Goal: Communication & Community: Connect with others

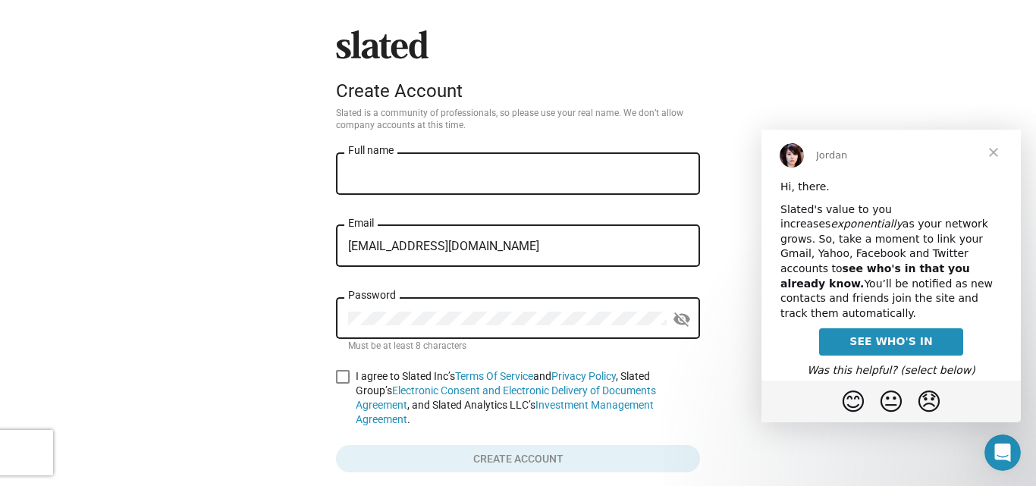
click at [366, 247] on input "abb.yexpert6@gmail.com" at bounding box center [518, 247] width 340 height 14
click at [404, 247] on input "abbyexpert6@gmail.com" at bounding box center [518, 247] width 340 height 14
type input "abbyexpert.6@gmail.com"
click at [673, 316] on mat-icon "visibility_off" at bounding box center [682, 320] width 18 height 24
click at [673, 316] on mat-icon "visibility" at bounding box center [682, 320] width 18 height 24
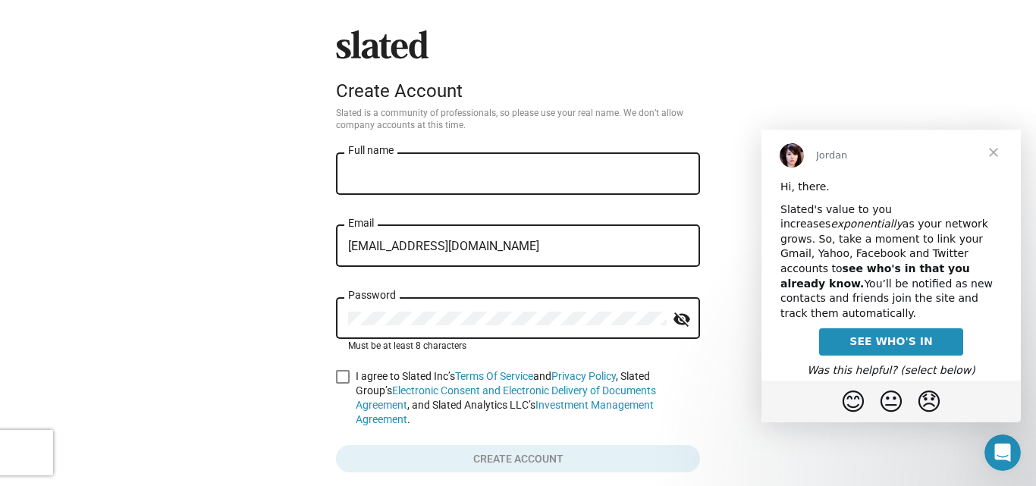
click at [455, 176] on input "Full name" at bounding box center [518, 175] width 340 height 14
type input "[PERSON_NAME]"
click at [336, 376] on span at bounding box center [343, 377] width 14 height 14
click at [342, 384] on input "I agree to Slated Inc’s Terms Of Service and Privacy Policy , Slated Group’s El…" at bounding box center [342, 384] width 1 height 1
checkbox input "true"
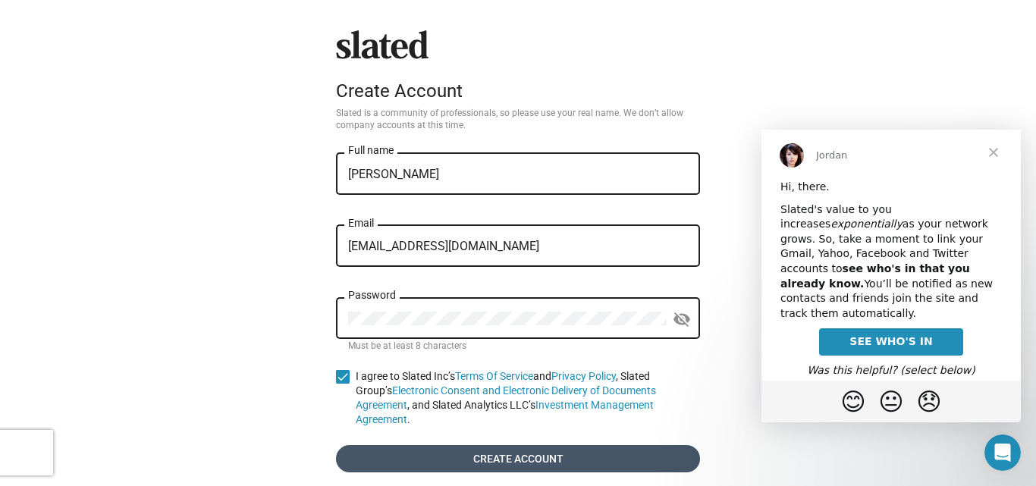
click at [416, 445] on span "Create account" at bounding box center [518, 458] width 340 height 27
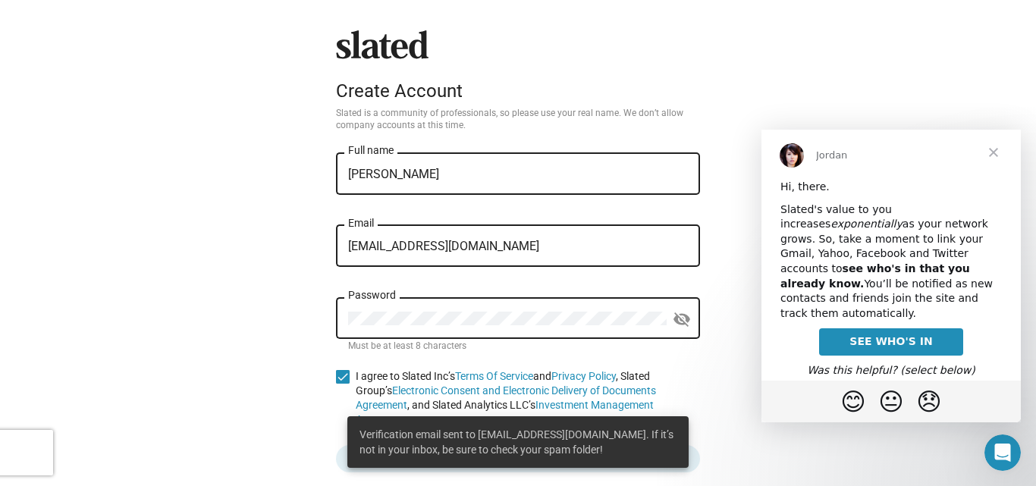
click at [991, 152] on span "Close" at bounding box center [993, 152] width 55 height 55
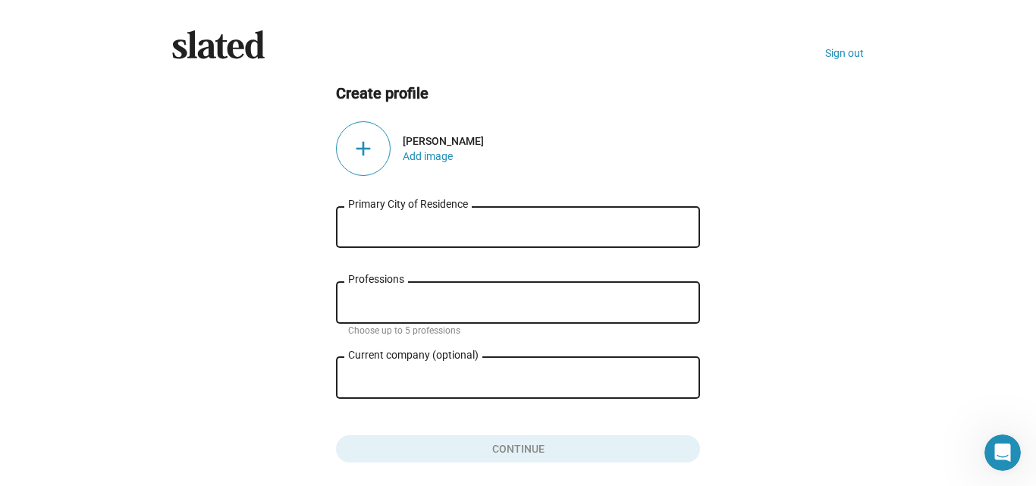
click at [372, 146] on div "add" at bounding box center [363, 148] width 55 height 55
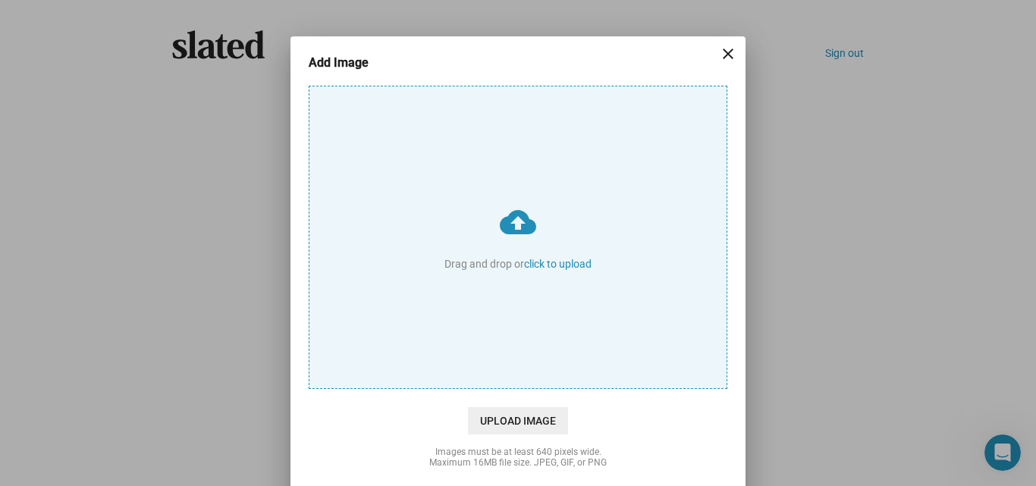
click at [567, 261] on input "cloud_upload Drag and drop or click to upload" at bounding box center [517, 237] width 417 height 302
type input "C:\fakepath\istockphoto-944032130-612x612.jpg"
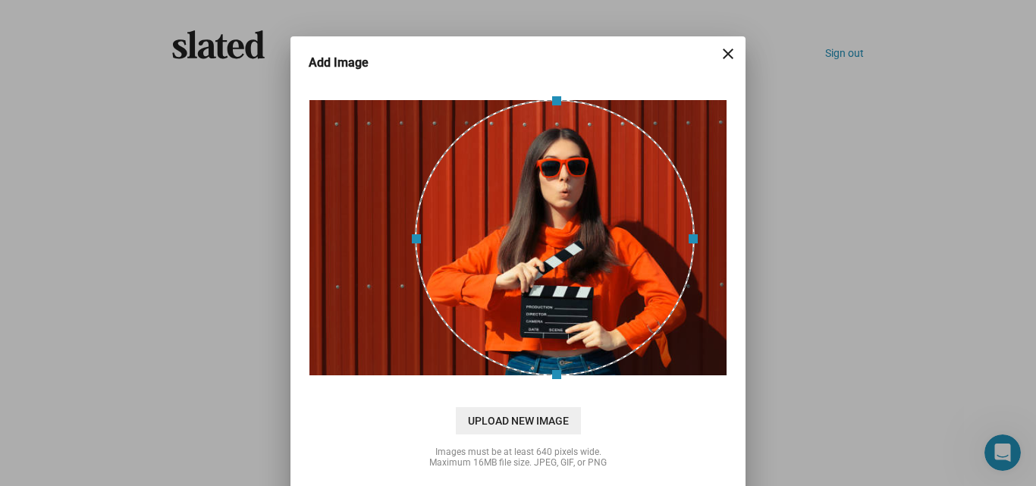
drag, startPoint x: 545, startPoint y: 222, endPoint x: 579, endPoint y: 222, distance: 34.1
click at [579, 222] on div at bounding box center [555, 237] width 280 height 277
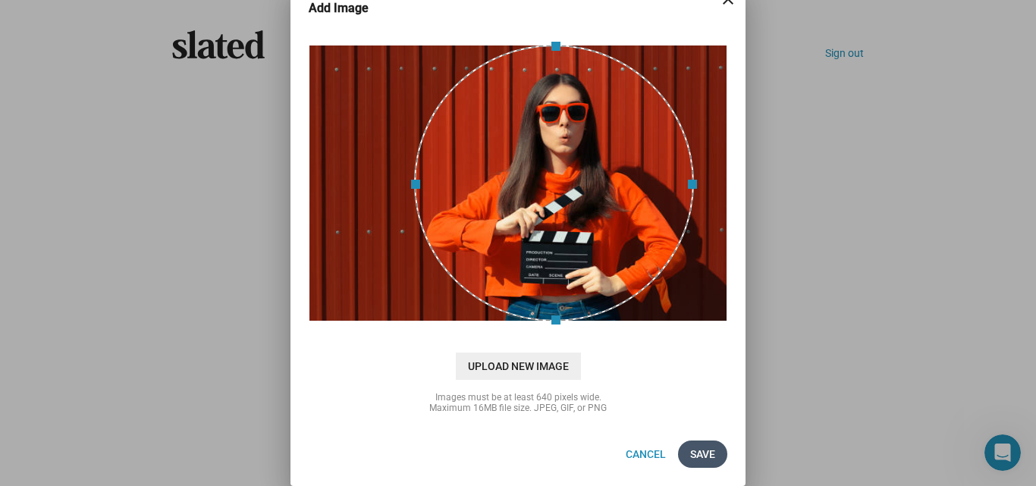
click at [695, 451] on span "Save" at bounding box center [702, 454] width 25 height 27
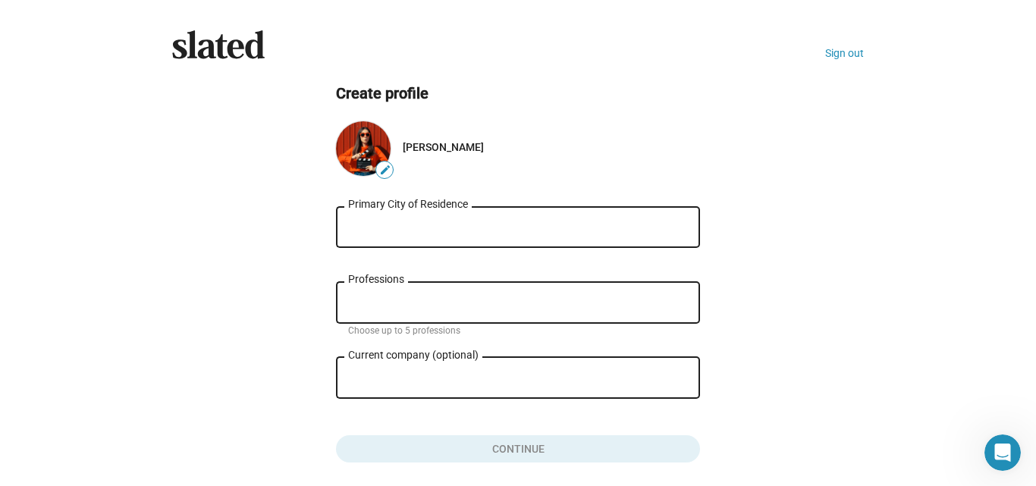
click at [402, 218] on div "Primary City of Residence" at bounding box center [518, 225] width 340 height 45
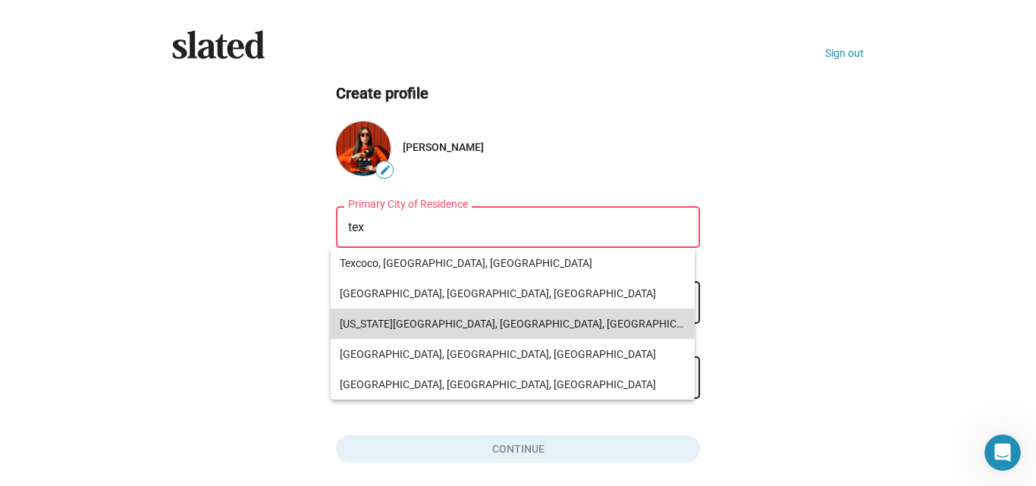
click at [350, 321] on span "Texas City, TX, USA" at bounding box center [513, 324] width 346 height 30
type input "Texas City, TX, USA"
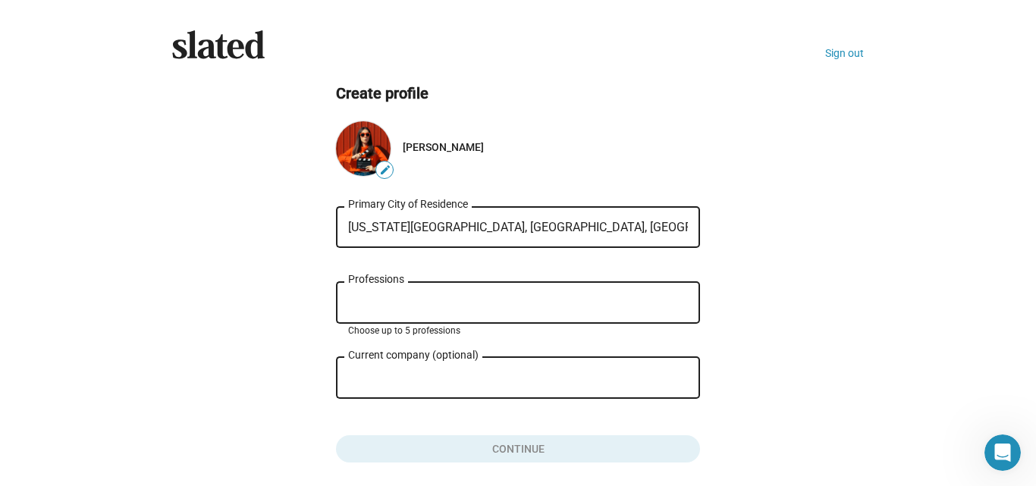
click at [380, 309] on input "Professions" at bounding box center [521, 304] width 340 height 14
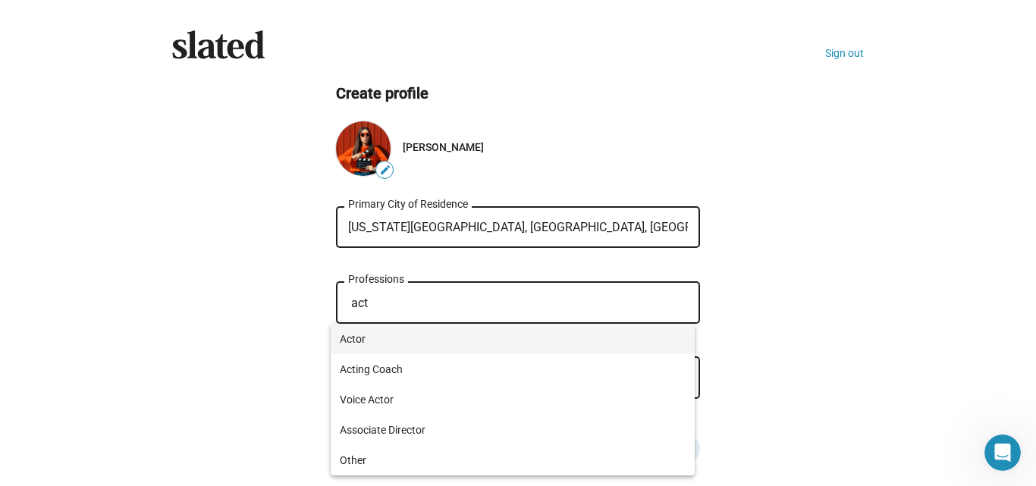
type input "act"
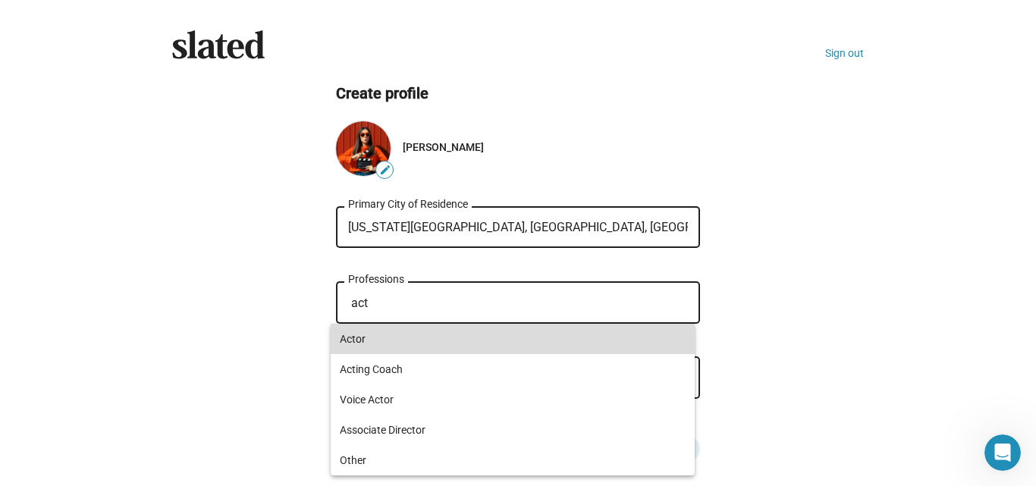
click at [369, 341] on span "Actor" at bounding box center [513, 339] width 346 height 30
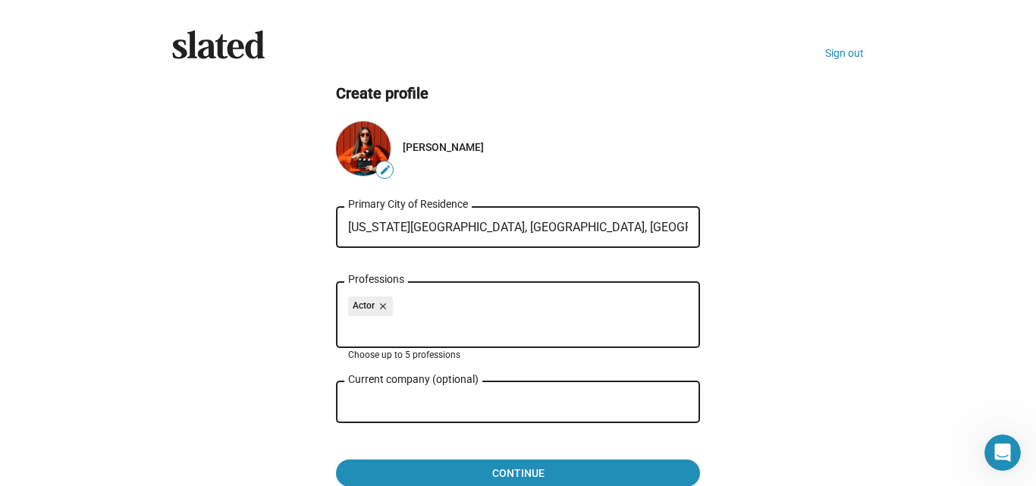
scroll to position [83, 0]
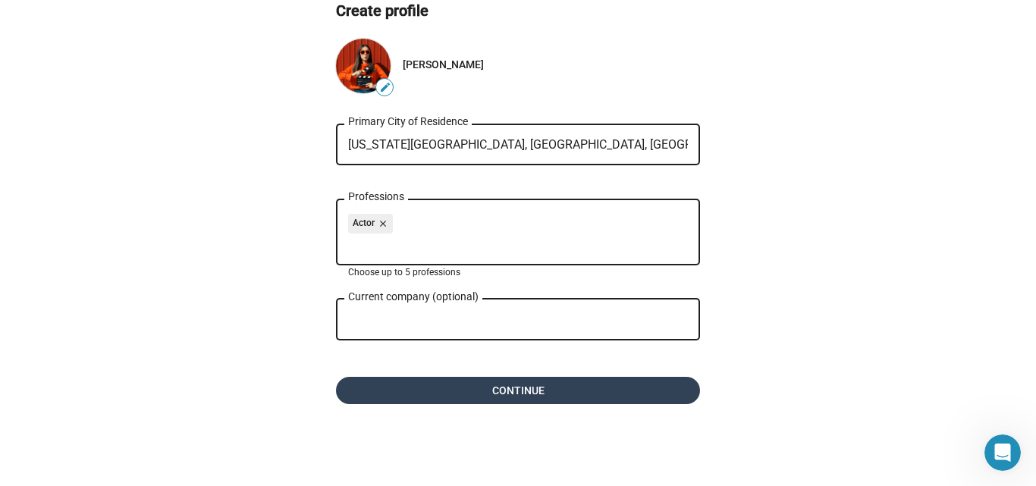
click at [435, 395] on span "Continue" at bounding box center [518, 390] width 340 height 27
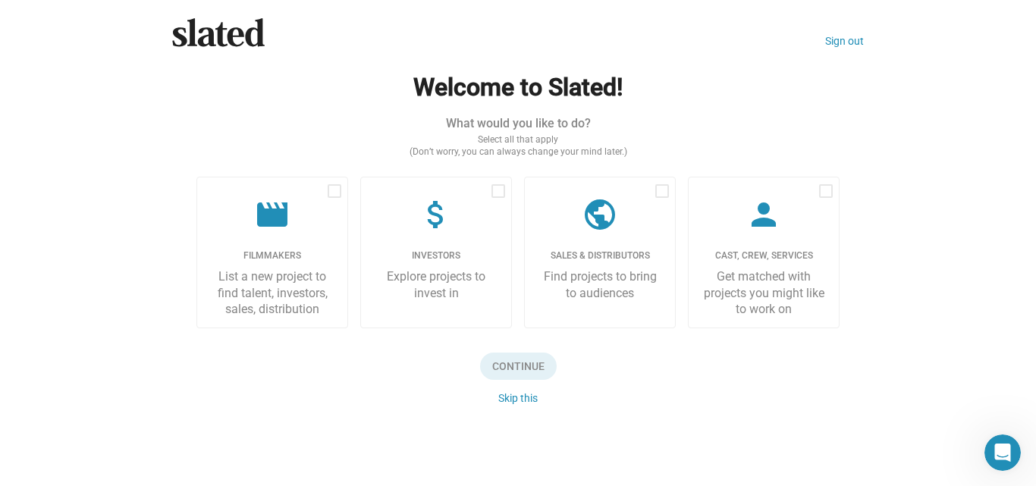
scroll to position [13, 0]
click at [514, 401] on button "Skip this" at bounding box center [517, 398] width 39 height 12
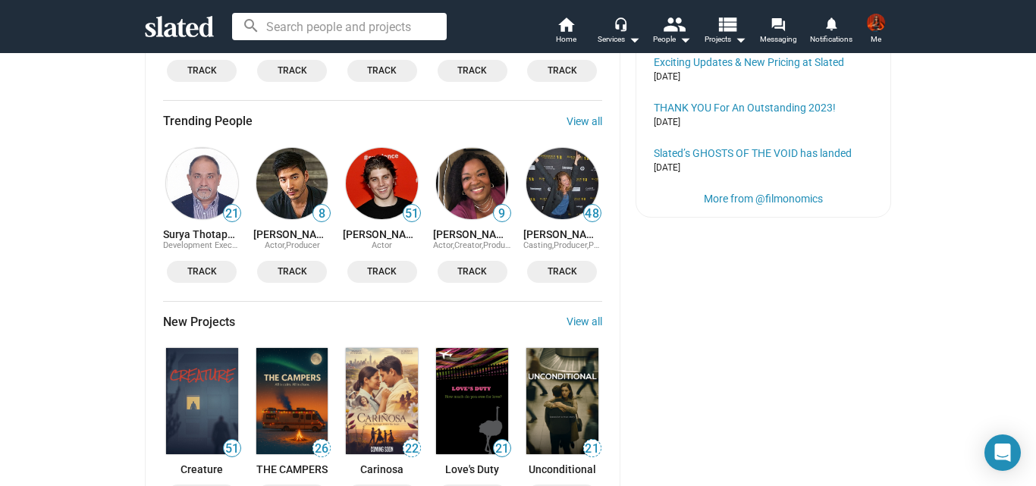
scroll to position [810, 0]
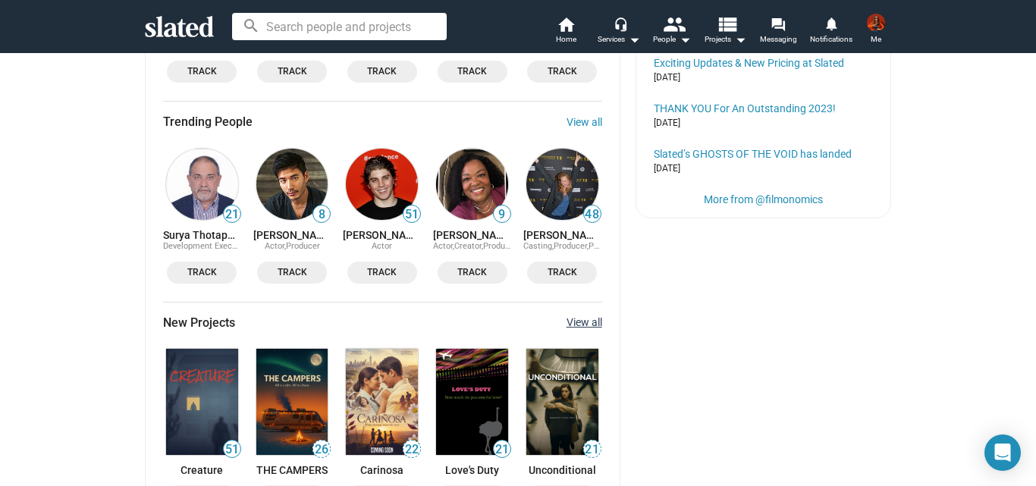
click at [578, 317] on link "View all" at bounding box center [585, 322] width 36 height 12
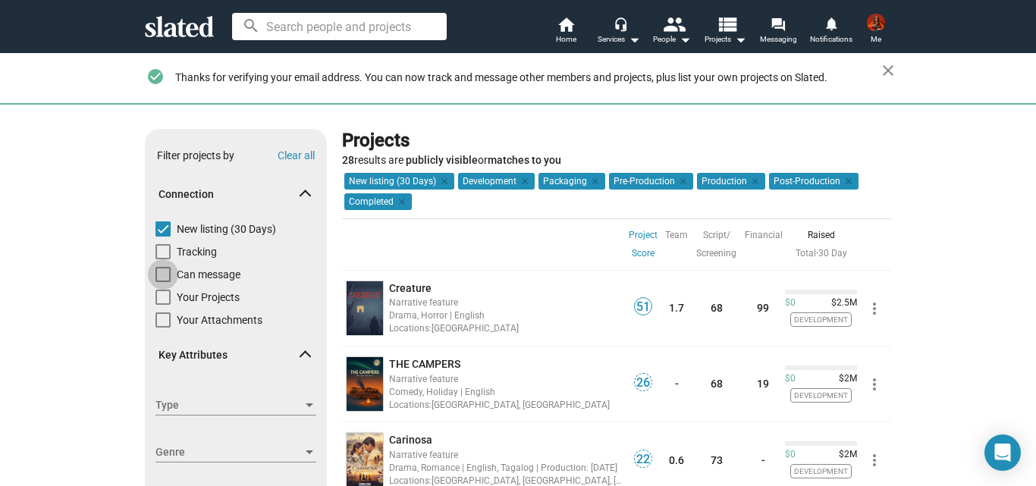
click at [156, 275] on span at bounding box center [163, 274] width 15 height 15
click at [162, 282] on input "Can message" at bounding box center [162, 282] width 1 height 1
checkbox input "true"
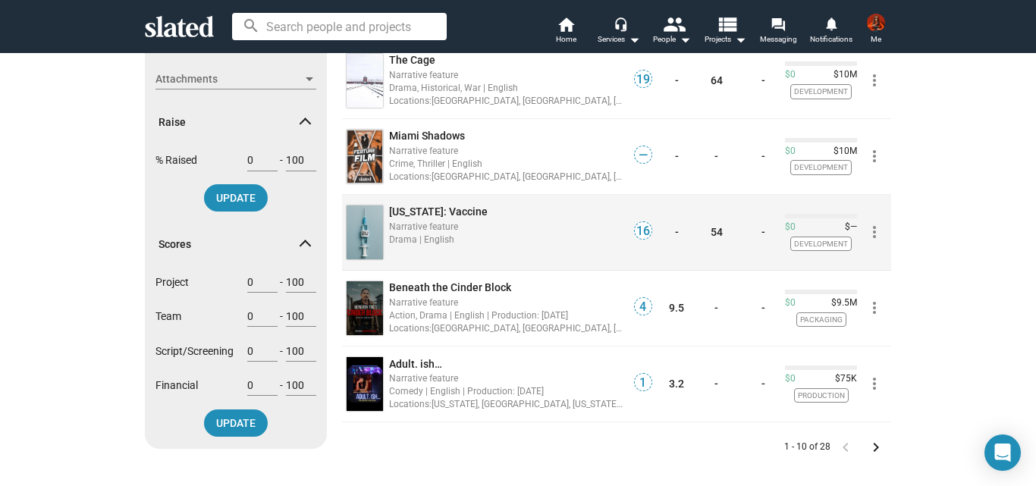
scroll to position [608, 0]
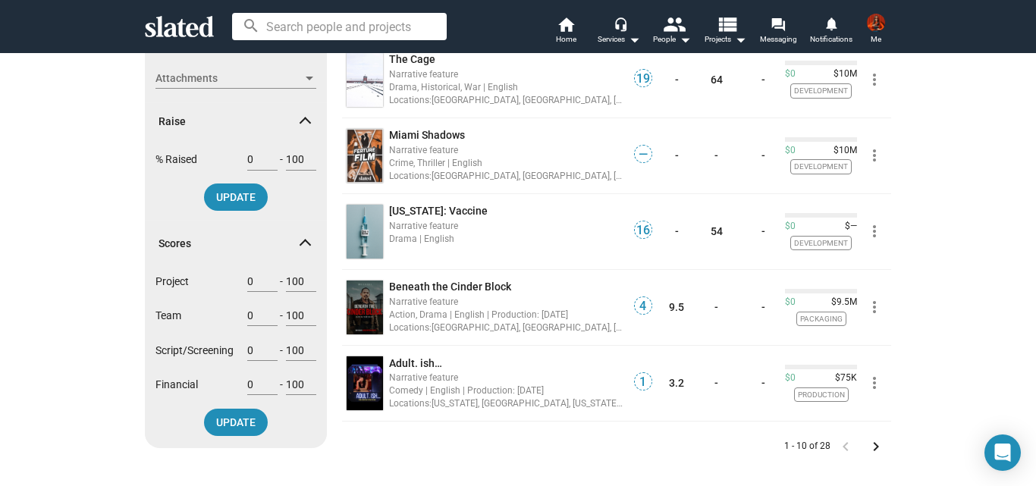
click at [867, 445] on mat-icon "keyboard_arrow_right" at bounding box center [876, 447] width 18 height 18
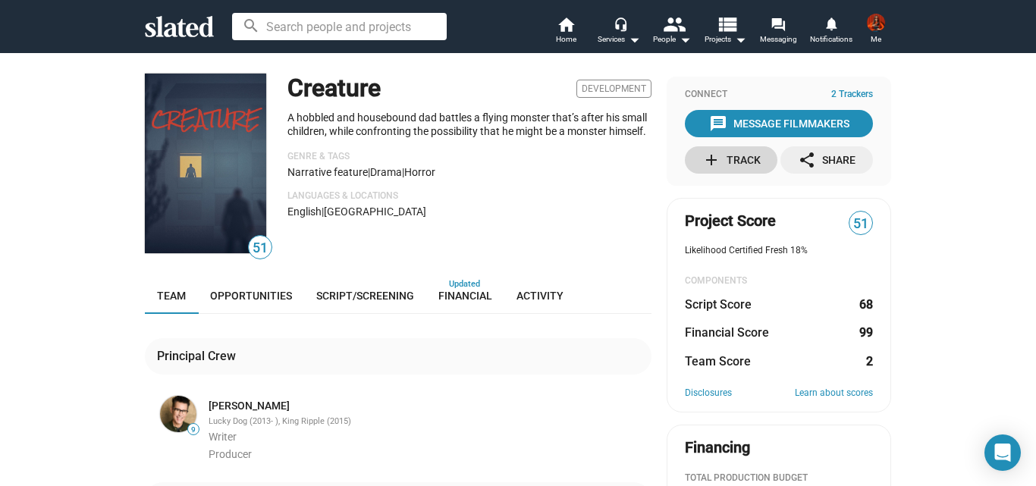
click at [748, 156] on div "add Track" at bounding box center [731, 159] width 58 height 27
click at [765, 120] on div "message Message Filmmakers" at bounding box center [779, 123] width 140 height 27
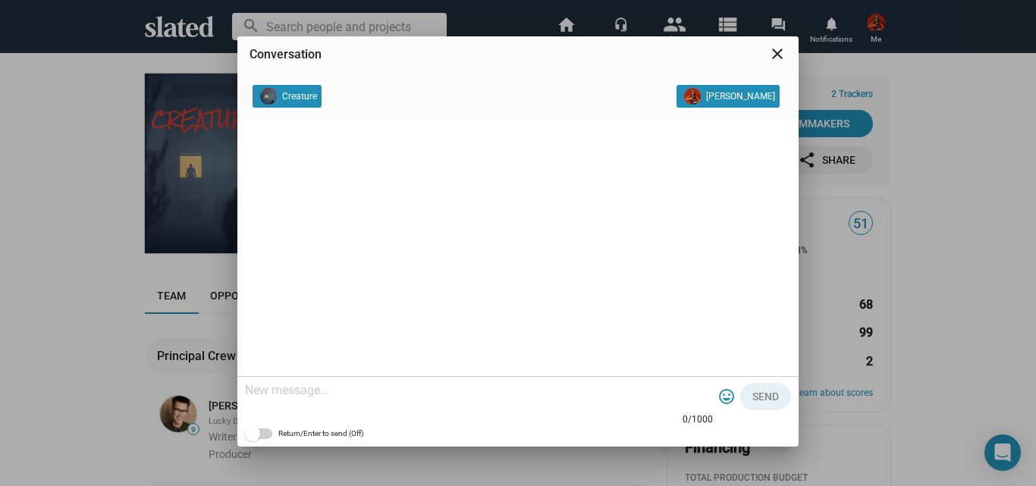
click at [401, 378] on div at bounding box center [479, 391] width 468 height 45
paste textarea "Hey, I'm truly inspired by your project and eager to support it however I can. …"
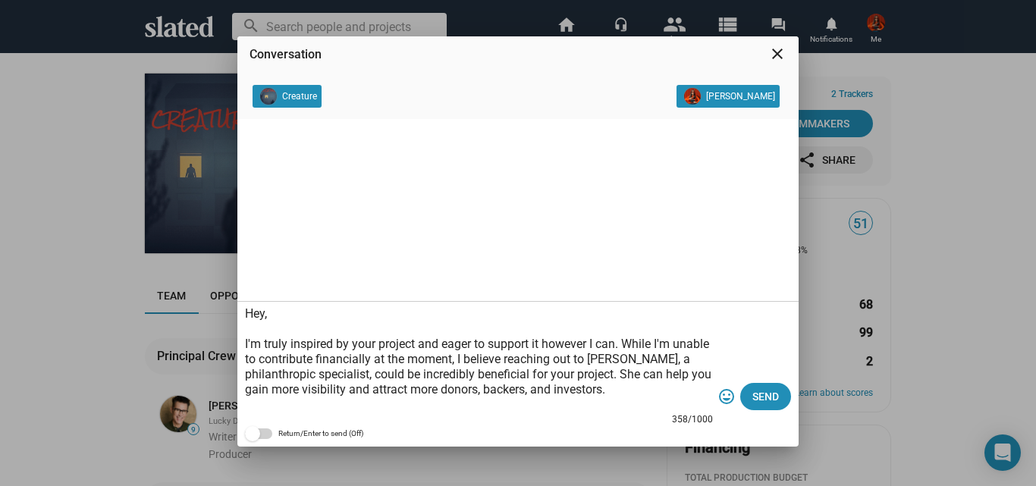
scroll to position [45, 0]
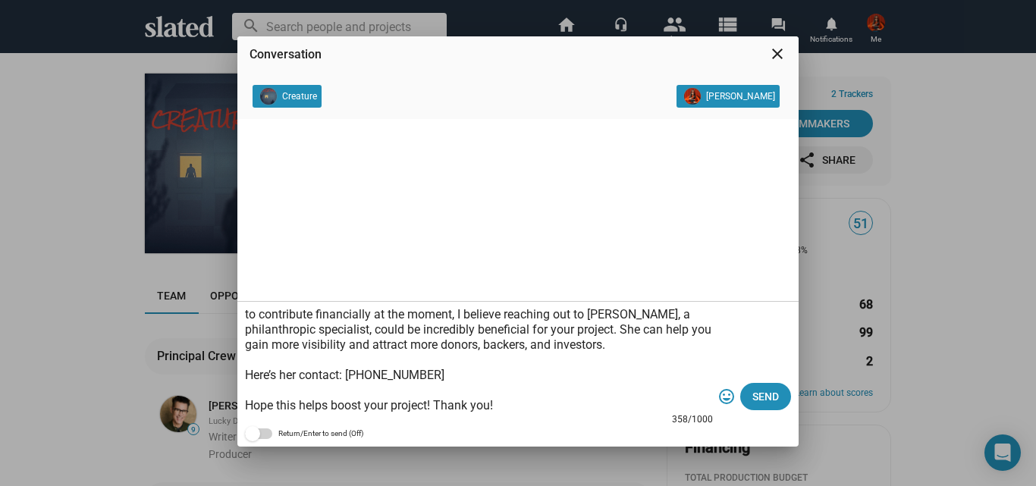
drag, startPoint x: 463, startPoint y: 372, endPoint x: 350, endPoint y: 373, distance: 113.0
click at [350, 373] on textarea "Hey, I'm truly inspired by your project and eager to support it however I can. …" at bounding box center [479, 359] width 468 height 106
paste textarea "https://www.fiverr.com/users/abby_expert7"
drag, startPoint x: 505, startPoint y: 375, endPoint x: 470, endPoint y: 370, distance: 35.9
click at [470, 370] on textarea "Hey, I'm truly inspired by your project and eager to support it however I can. …" at bounding box center [479, 359] width 468 height 106
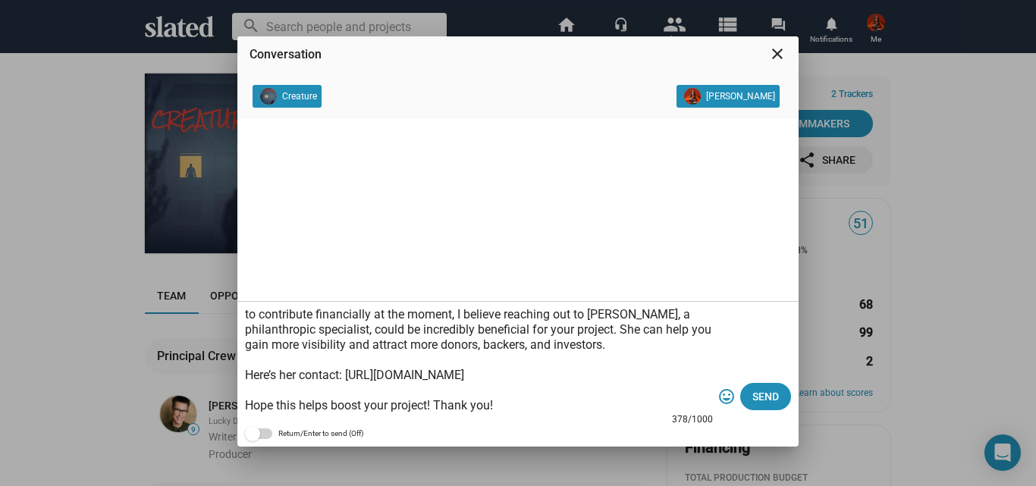
click at [473, 373] on textarea "Hey, I'm truly inspired by your project and eager to support it however I can. …" at bounding box center [479, 359] width 468 height 106
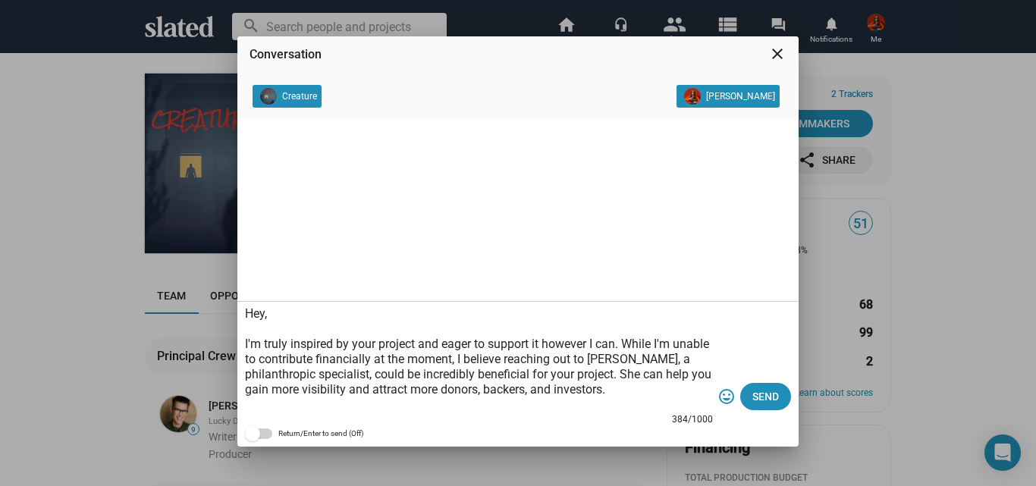
drag, startPoint x: 666, startPoint y: 364, endPoint x: 631, endPoint y: 361, distance: 35.0
click at [631, 361] on textarea "Hey, I'm truly inspired by your project and eager to support it however I can. …" at bounding box center [479, 359] width 468 height 106
drag, startPoint x: 661, startPoint y: 360, endPoint x: 690, endPoint y: 364, distance: 29.2
click at [690, 364] on textarea "Hey, I'm truly inspired by your project and eager to support it however I can. …" at bounding box center [479, 359] width 468 height 106
click at [573, 382] on textarea "Hey, I'm truly inspired by your project and eager to support it however I can. …" at bounding box center [479, 359] width 468 height 106
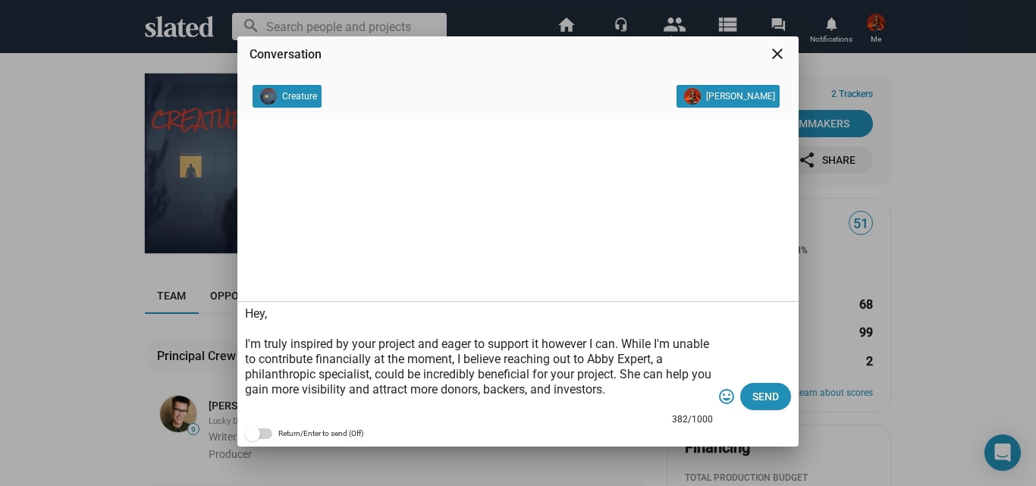
drag, startPoint x: 511, startPoint y: 402, endPoint x: 242, endPoint y: 306, distance: 285.0
click at [242, 306] on div "Hey, I'm truly inspired by your project and eager to support it however I can. …" at bounding box center [517, 374] width 561 height 145
click at [404, 346] on textarea "Hey, I'm truly inspired by your project and eager to support it however I can. …" at bounding box center [479, 359] width 468 height 106
type textarea "Hey, I'm truly inspired by your project and eager to support it however I can. …"
click at [765, 398] on span "Send" at bounding box center [766, 396] width 27 height 27
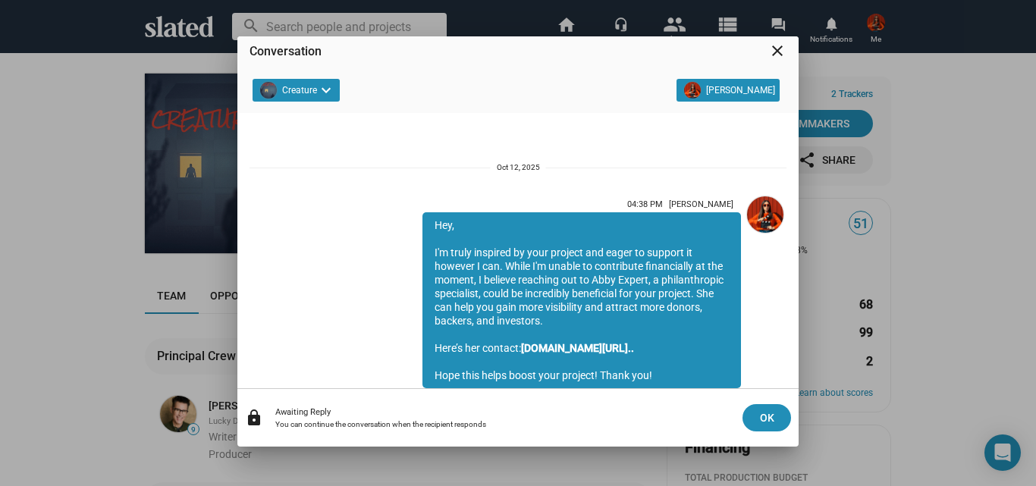
scroll to position [54, 0]
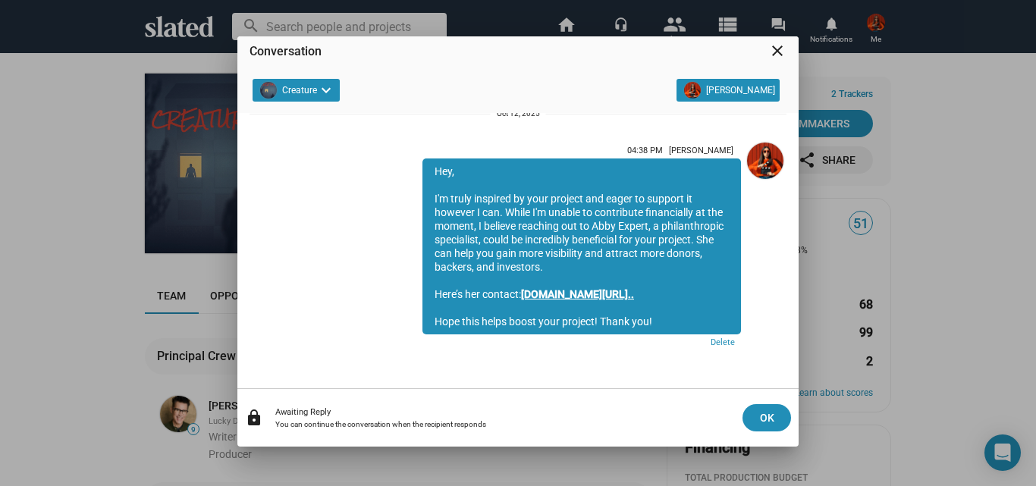
click at [634, 289] on link "[DOMAIN_NAME][URL].." at bounding box center [577, 294] width 113 height 12
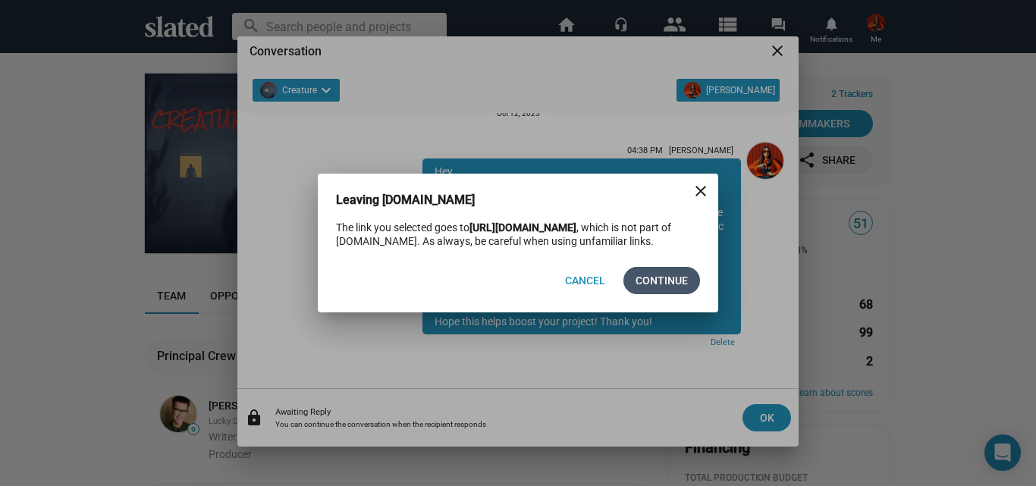
click at [652, 284] on span "Continue" at bounding box center [662, 280] width 52 height 27
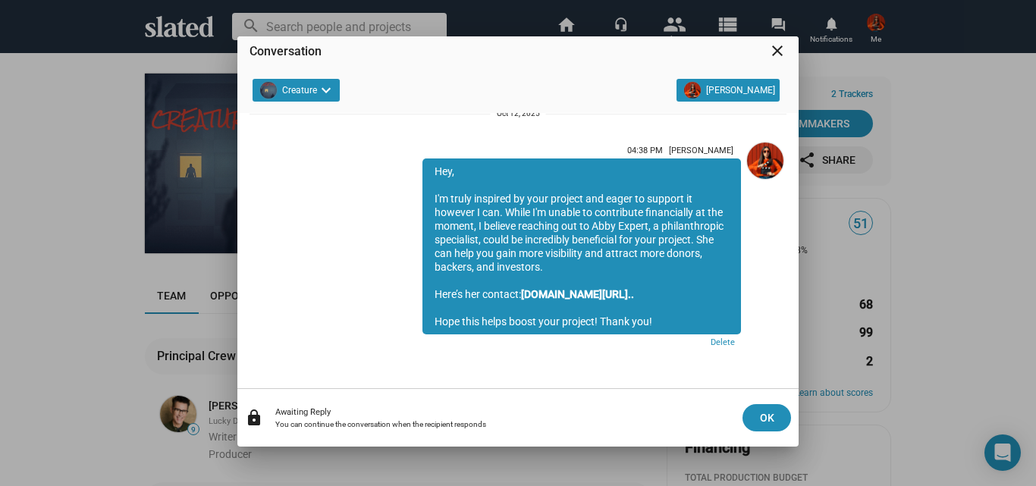
drag, startPoint x: 685, startPoint y: 296, endPoint x: 555, endPoint y: 240, distance: 141.3
click at [555, 240] on div "Hey, I'm truly inspired by your project and eager to support it however I can. …" at bounding box center [582, 247] width 319 height 176
click at [548, 293] on link "[DOMAIN_NAME][URL].." at bounding box center [577, 294] width 113 height 12
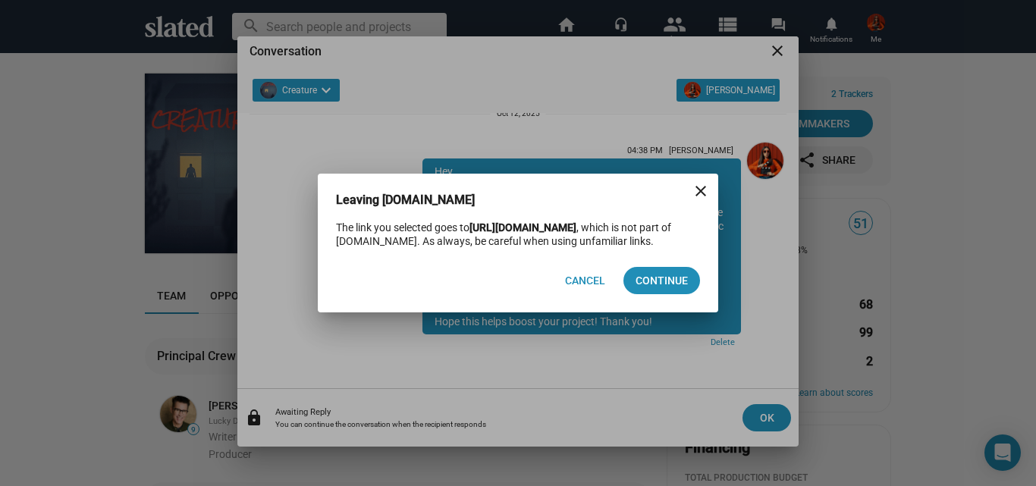
drag, startPoint x: 679, startPoint y: 216, endPoint x: 476, endPoint y: 222, distance: 203.4
click at [476, 222] on strong "https://www.fiverr.com/inbox/abby_expert7" at bounding box center [523, 228] width 107 height 12
copy strong "https://www.fiverr.com/inbox/abby_expert7"
click at [589, 293] on span "Cancel" at bounding box center [585, 280] width 40 height 27
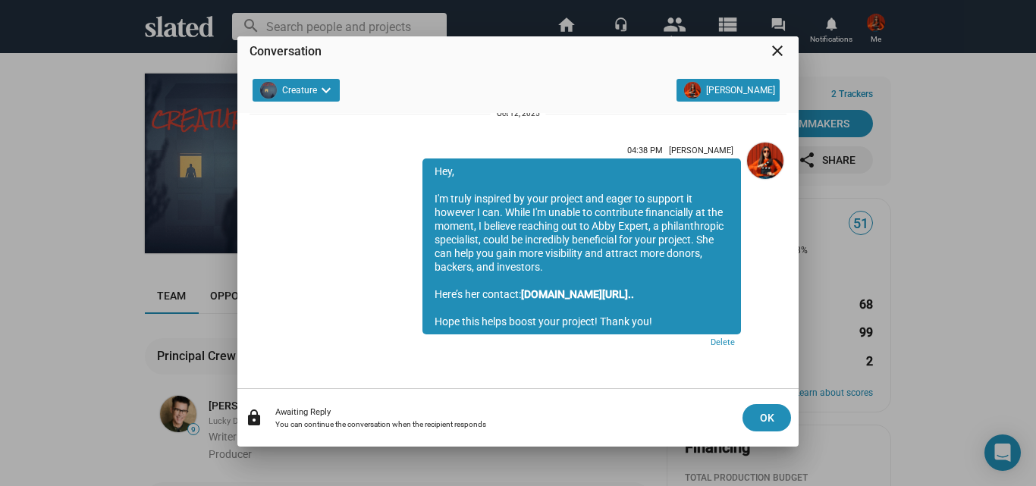
drag, startPoint x: 649, startPoint y: 321, endPoint x: 424, endPoint y: 172, distance: 269.9
click at [424, 172] on div "Hey, I'm truly inspired by your project and eager to support it however I can. …" at bounding box center [582, 247] width 319 height 176
copy div "Hey, I'm truly inspired by your project and eager to support it however I can. …"
click at [770, 407] on span "OK" at bounding box center [767, 417] width 24 height 27
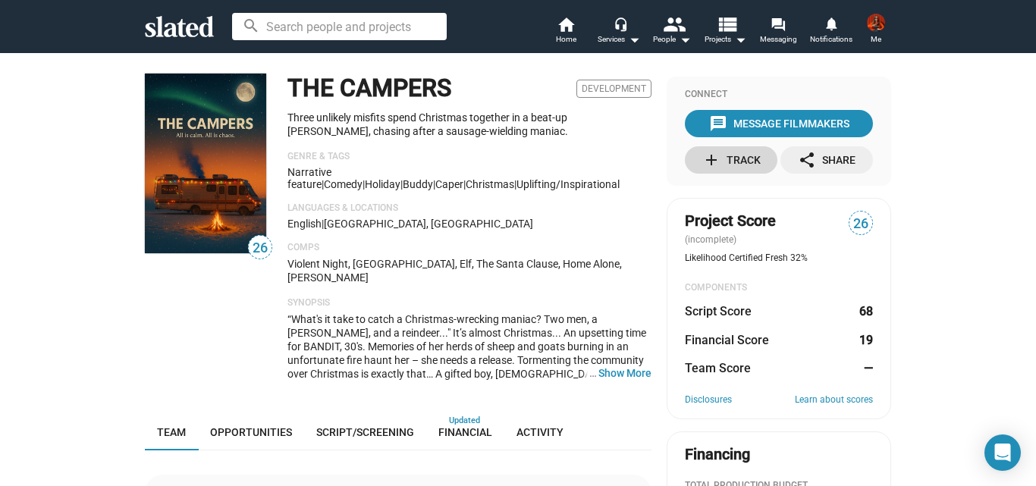
click at [712, 164] on mat-icon "add" at bounding box center [711, 160] width 18 height 18
click at [760, 122] on div "message Message Filmmakers" at bounding box center [779, 123] width 140 height 27
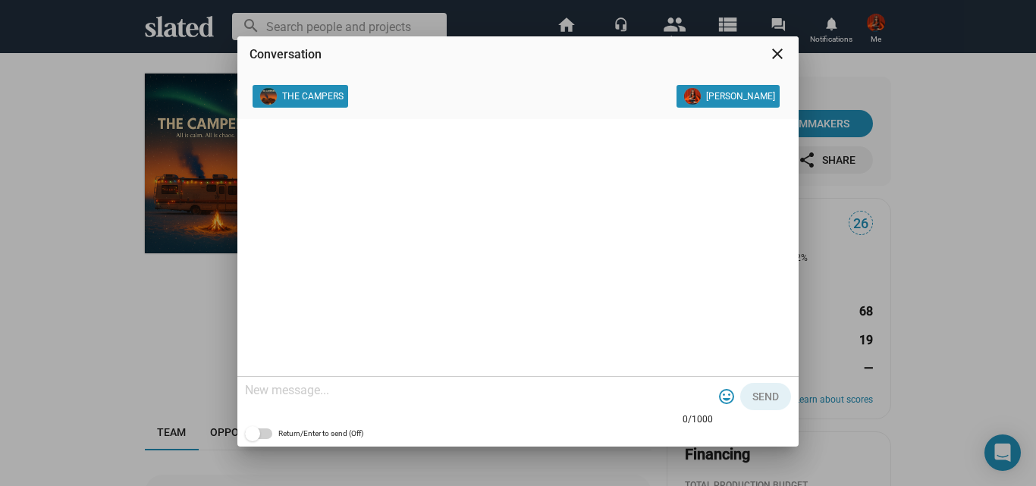
click at [453, 386] on textarea at bounding box center [479, 390] width 468 height 15
paste textarea "Hey, I'm truly inspired by your project and eager to support it however I can. …"
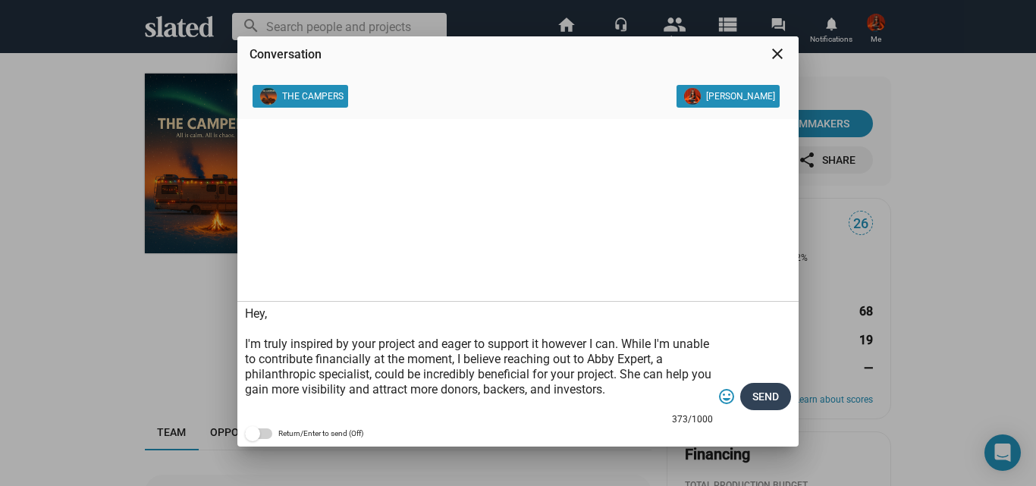
type textarea "Hey, I'm truly inspired by your project and eager to support it however I can. …"
click at [768, 390] on span "Send" at bounding box center [766, 396] width 27 height 27
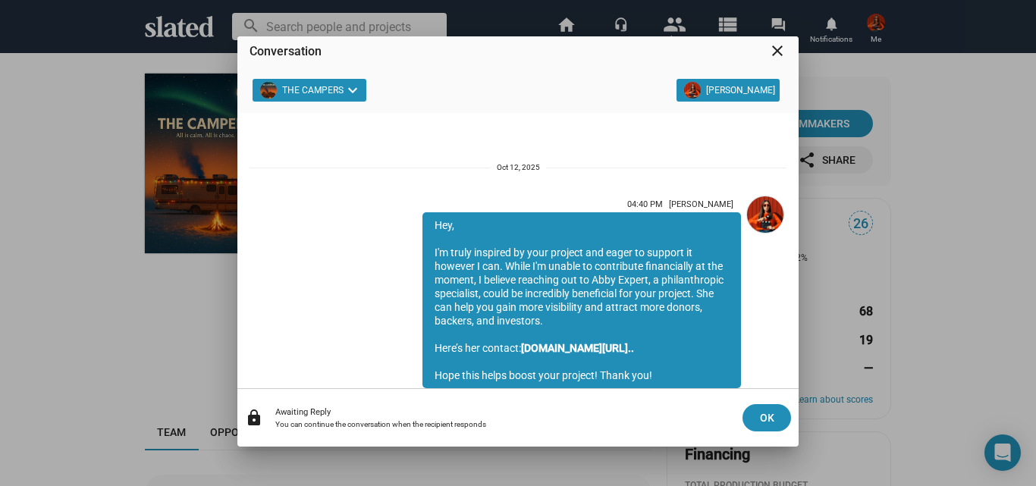
scroll to position [54, 0]
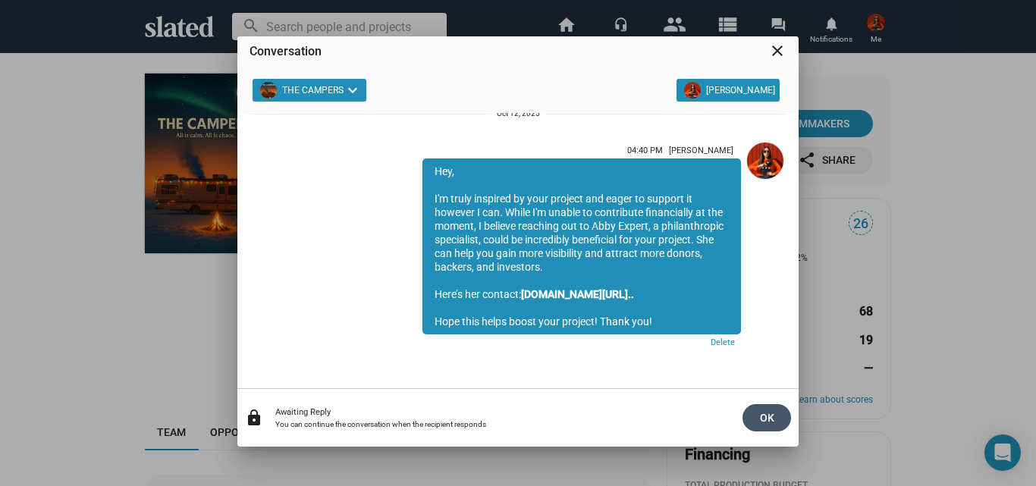
click at [765, 413] on span "OK" at bounding box center [767, 417] width 24 height 27
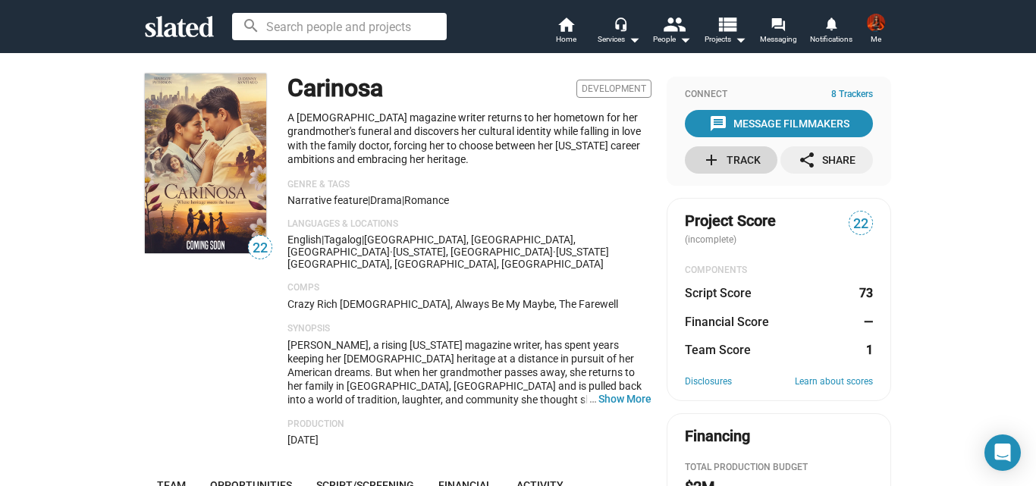
click at [728, 159] on div "add Track" at bounding box center [731, 159] width 58 height 27
click at [749, 117] on div "message Message Filmmakers" at bounding box center [779, 123] width 140 height 27
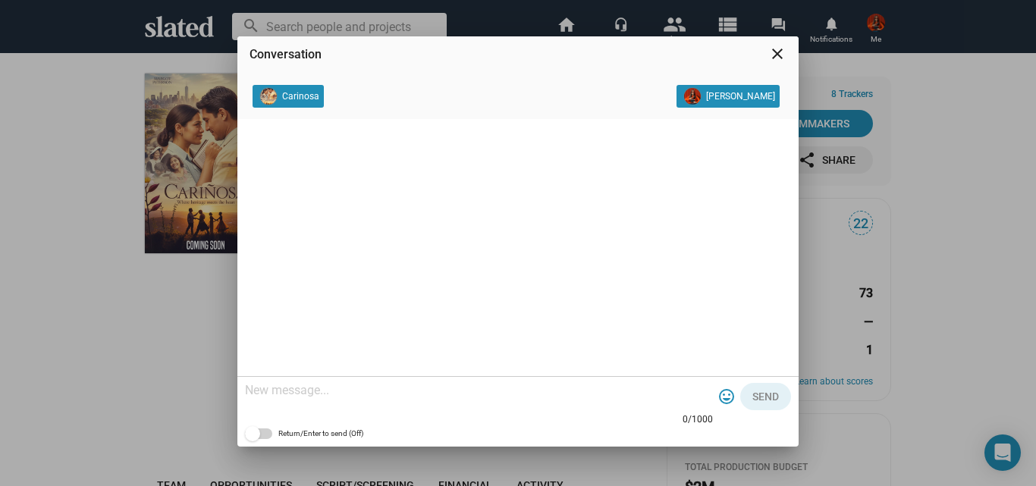
click at [436, 390] on textarea at bounding box center [479, 390] width 468 height 15
paste textarea "Hey, I'm truly inspired by your project and eager to support it however I can. …"
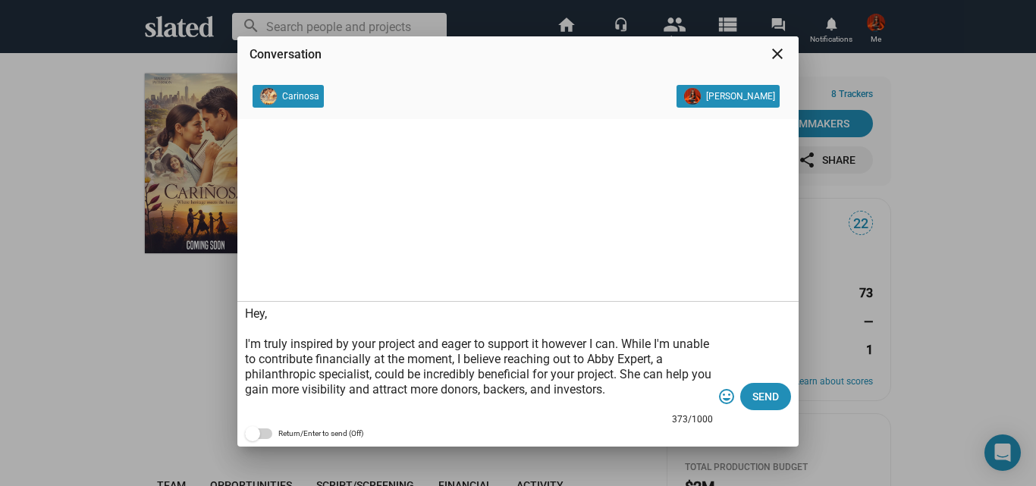
scroll to position [45, 0]
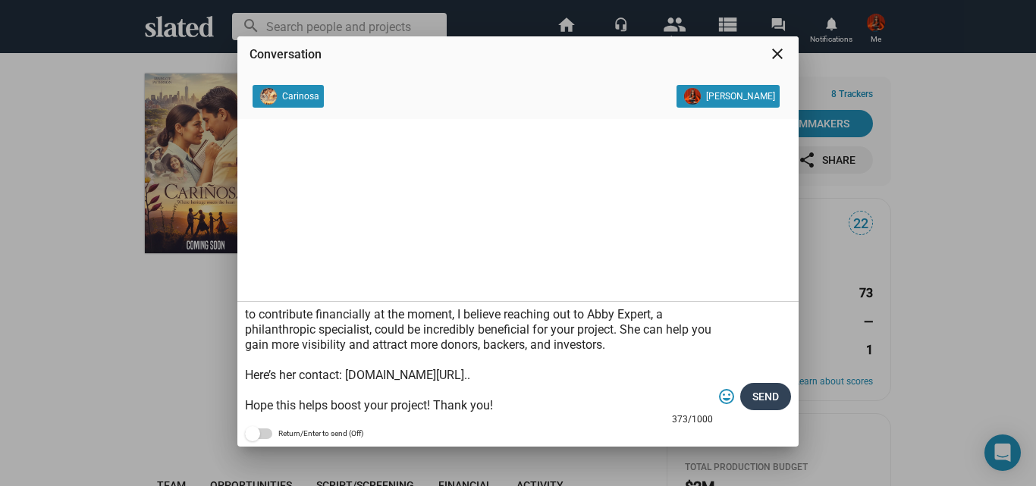
type textarea "Hey, I'm truly inspired by your project and eager to support it however I can. …"
click at [775, 394] on span "Send" at bounding box center [766, 396] width 27 height 27
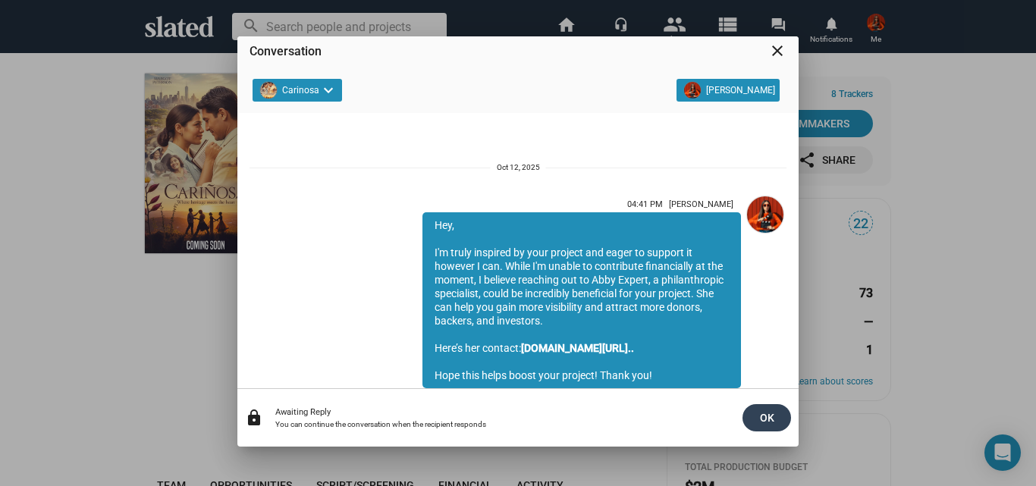
scroll to position [54, 0]
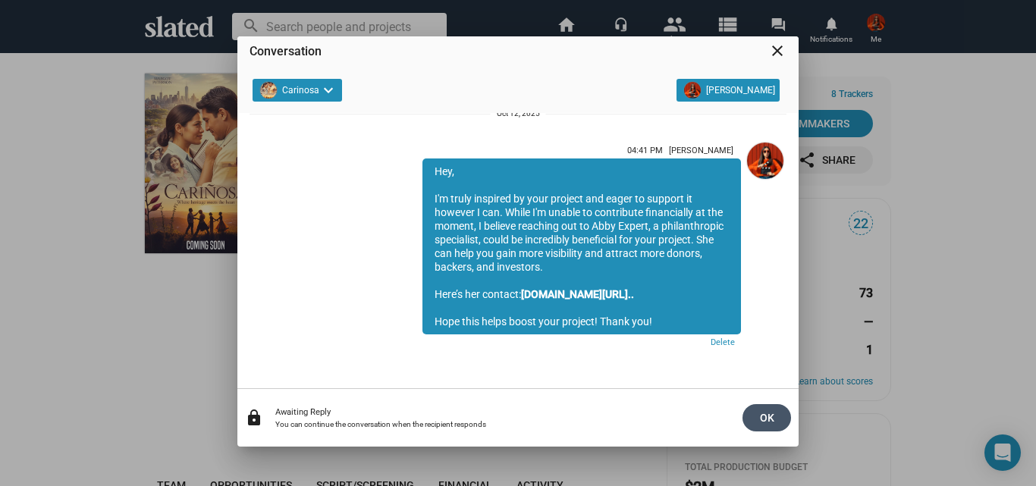
click at [774, 408] on span "OK" at bounding box center [767, 417] width 24 height 27
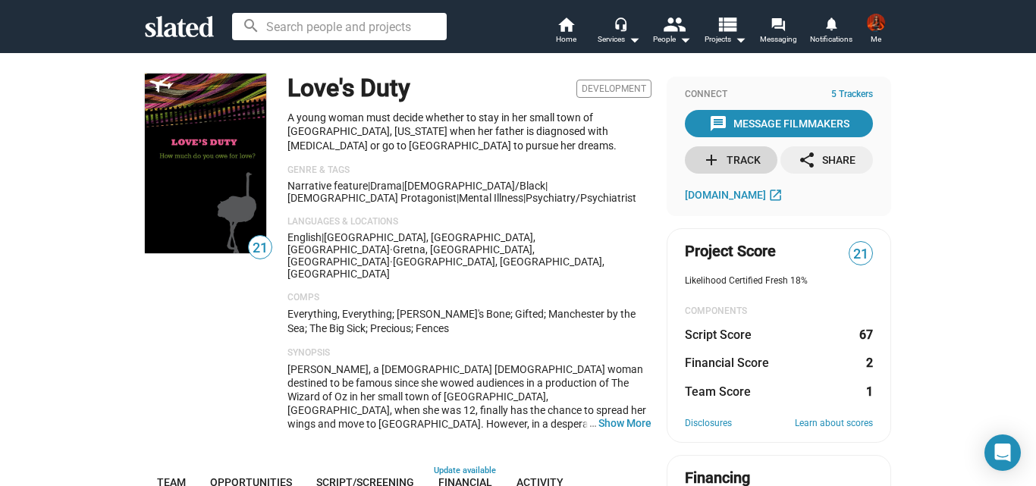
click at [714, 160] on mat-icon "add" at bounding box center [711, 160] width 18 height 18
click at [745, 121] on div "message Message Filmmakers" at bounding box center [779, 123] width 140 height 27
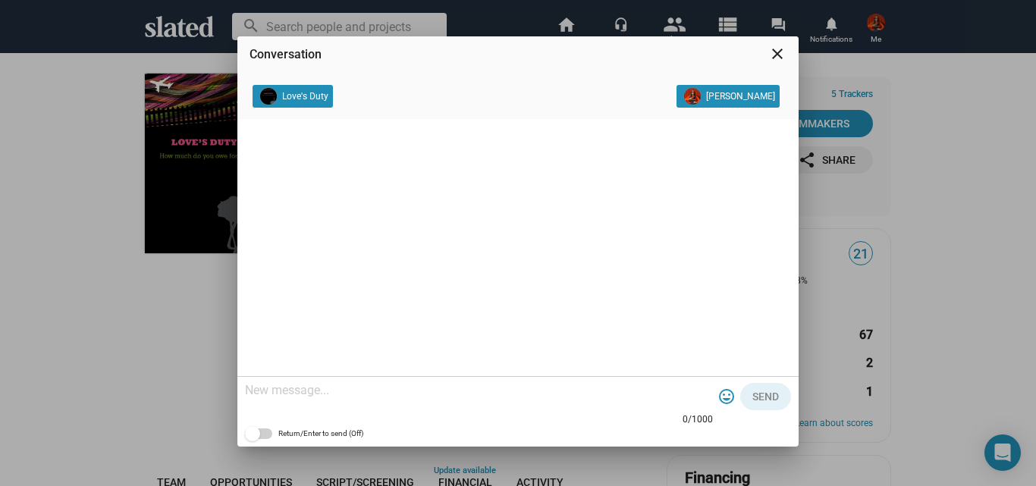
click at [384, 385] on textarea at bounding box center [479, 390] width 468 height 15
paste textarea "Hey, I'm truly inspired by your project and eager to support it however I can. …"
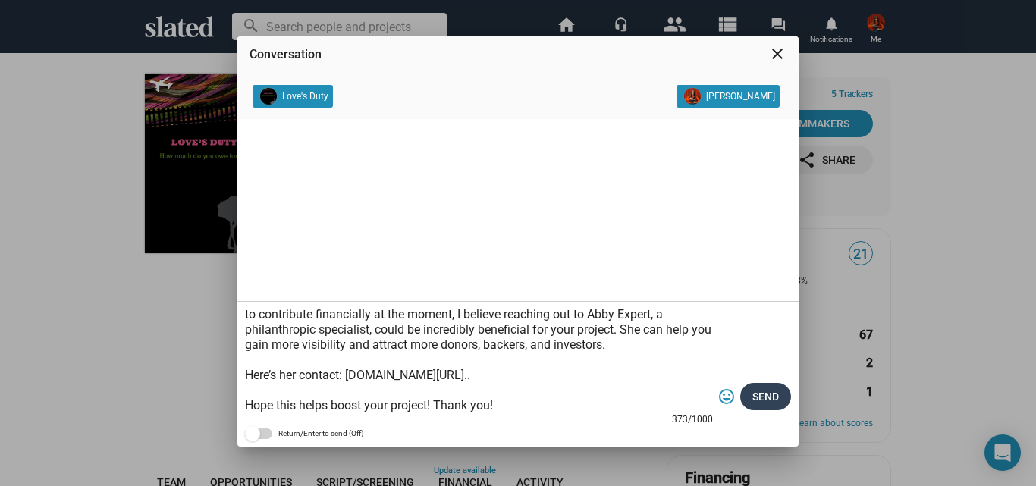
type textarea "Hey, I'm truly inspired by your project and eager to support it however I can. …"
click at [765, 394] on span "Send" at bounding box center [766, 396] width 27 height 27
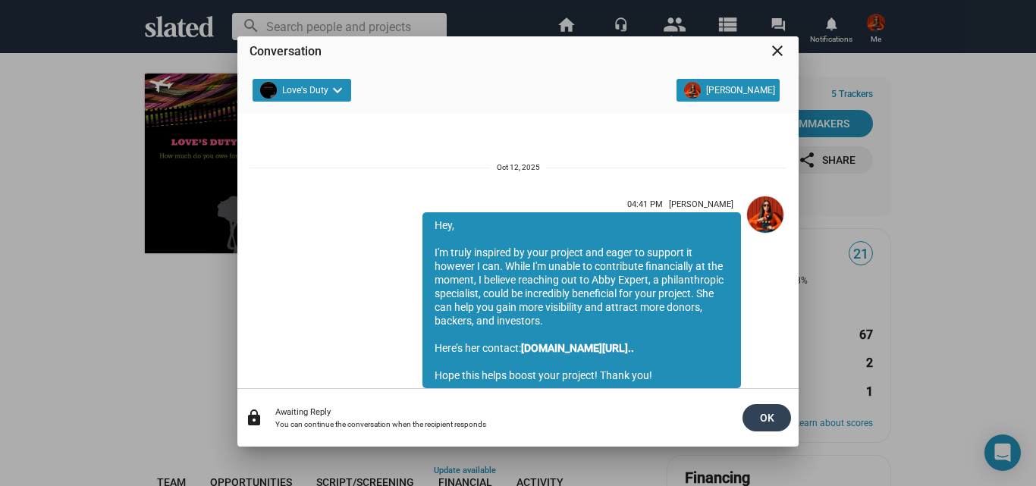
scroll to position [54, 0]
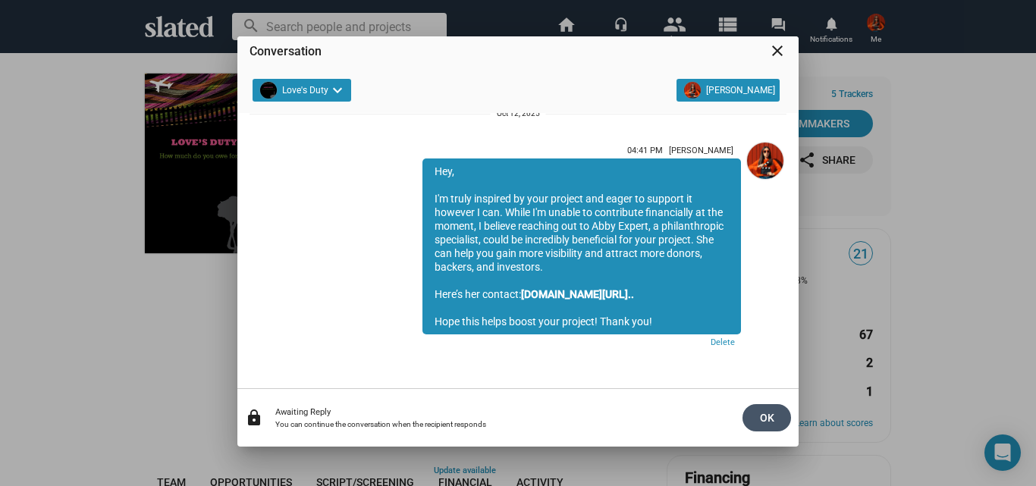
click at [769, 409] on span "OK" at bounding box center [767, 417] width 24 height 27
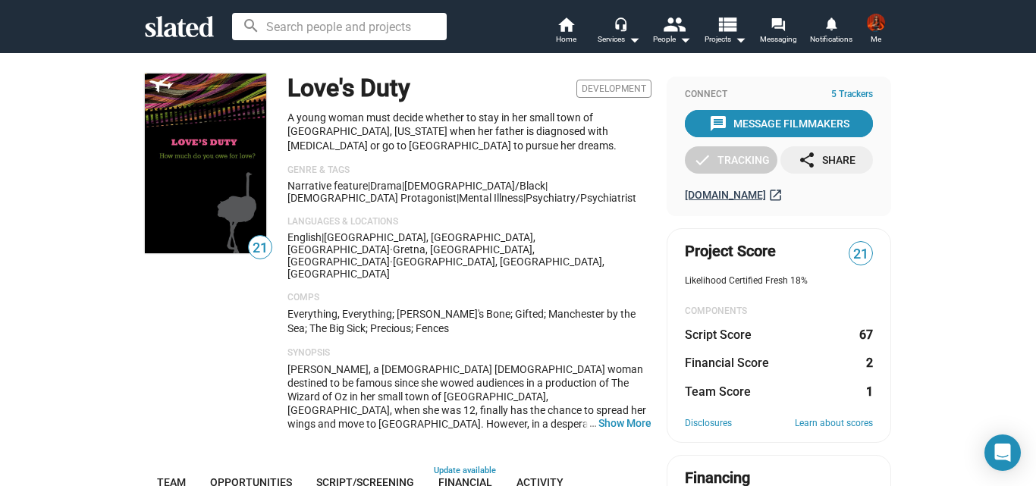
click at [766, 193] on span "thirdpersonomniscientproductions.com" at bounding box center [725, 195] width 81 height 12
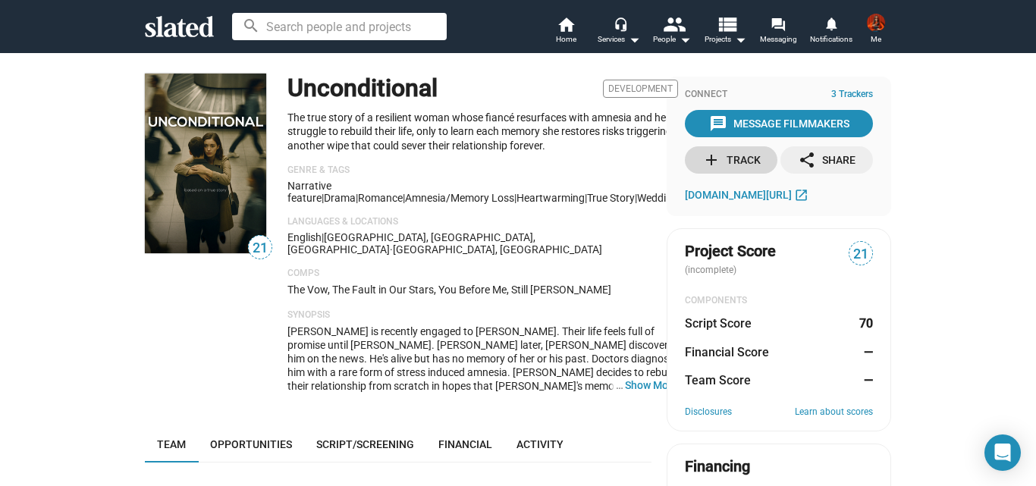
click at [707, 159] on mat-icon "add" at bounding box center [711, 160] width 18 height 18
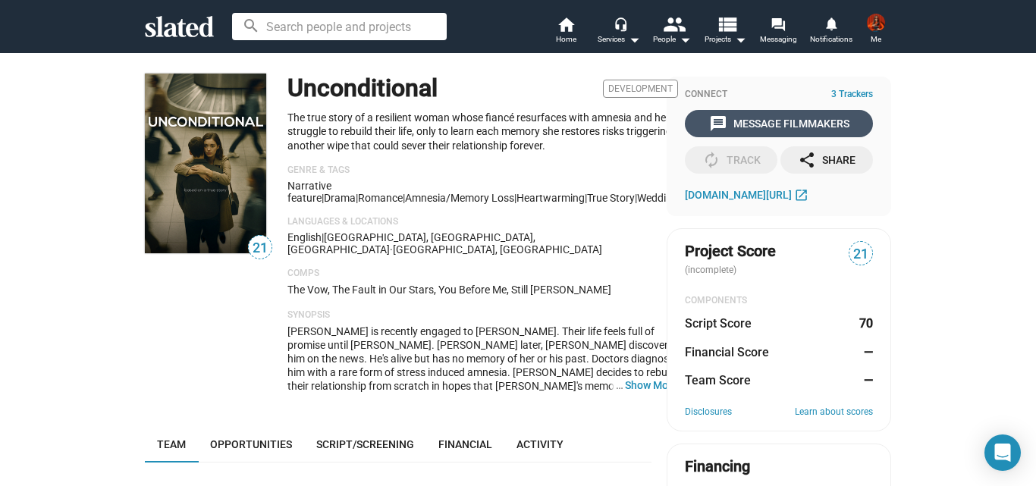
click at [740, 122] on div "message Message Filmmakers" at bounding box center [779, 123] width 140 height 27
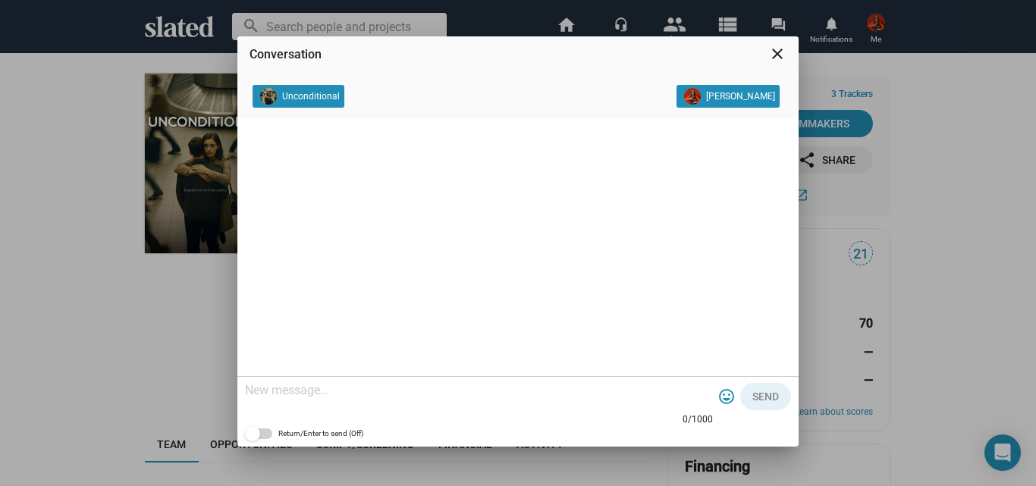
click at [300, 395] on textarea at bounding box center [479, 390] width 468 height 15
paste textarea "Hey, I'm truly inspired by your project and eager to support it however I can. …"
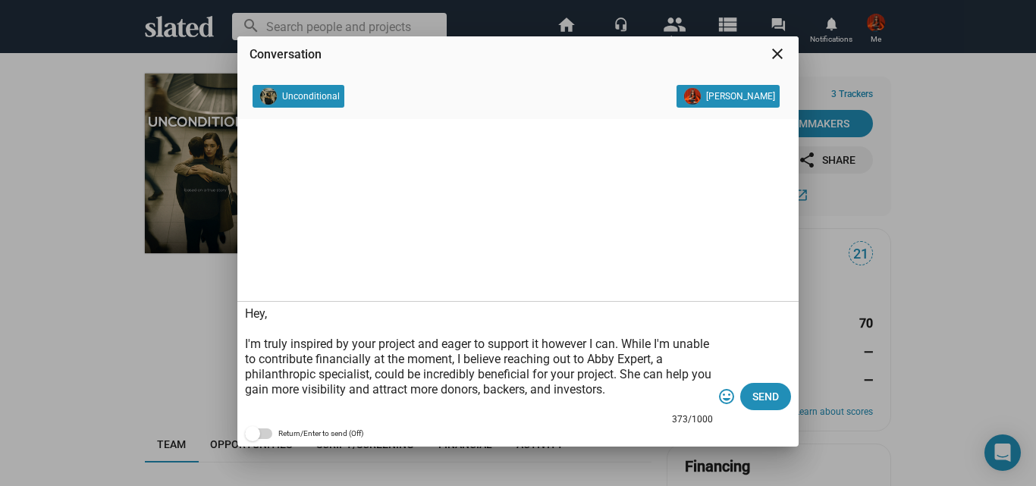
scroll to position [45, 0]
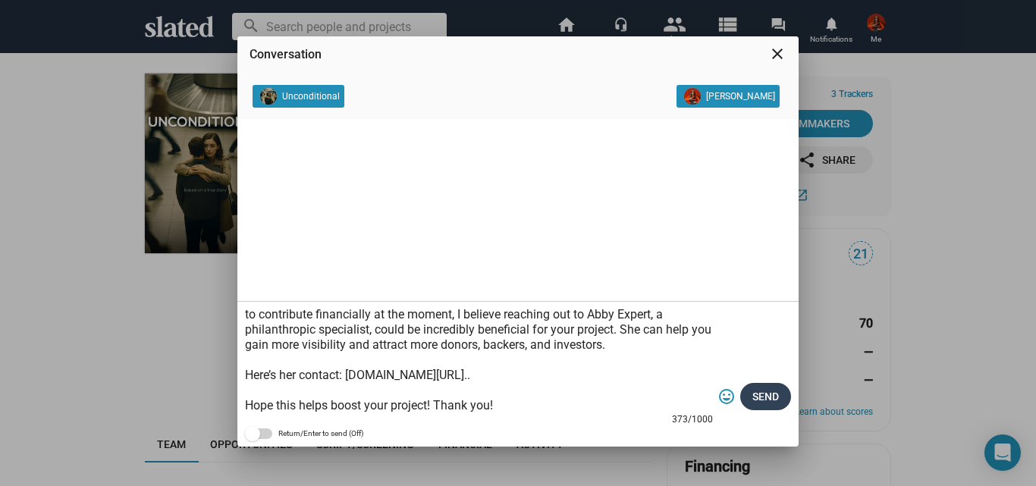
type textarea "Hey, I'm truly inspired by your project and eager to support it however I can. …"
click at [783, 397] on button "Send" at bounding box center [765, 396] width 51 height 27
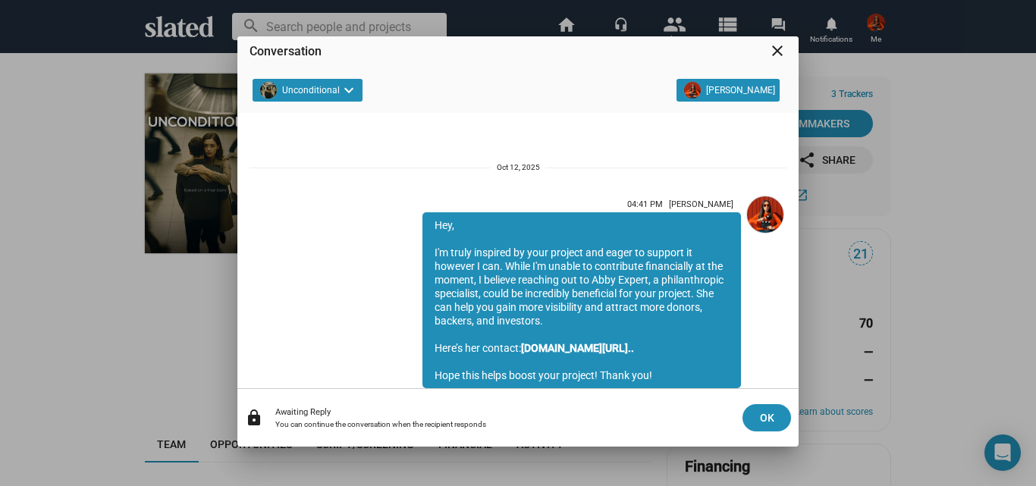
scroll to position [54, 0]
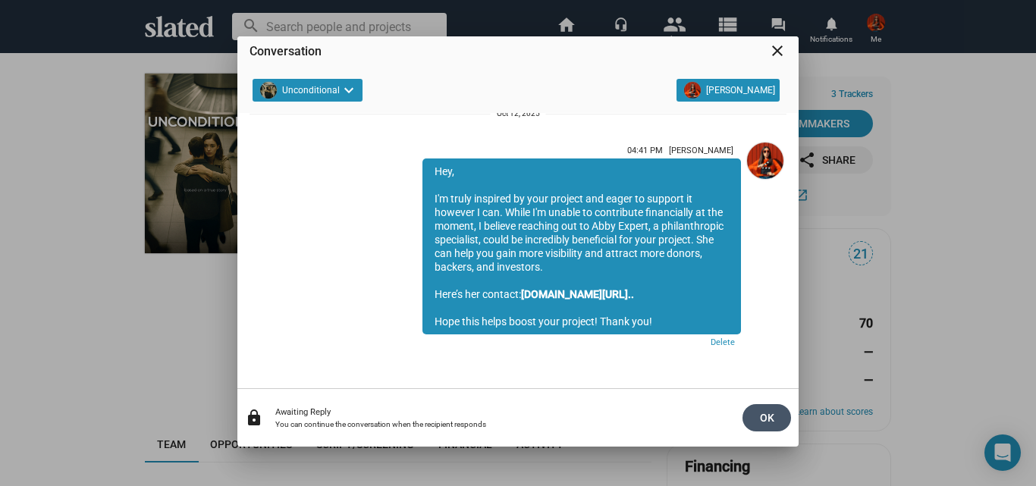
click at [763, 413] on span "OK" at bounding box center [767, 417] width 24 height 27
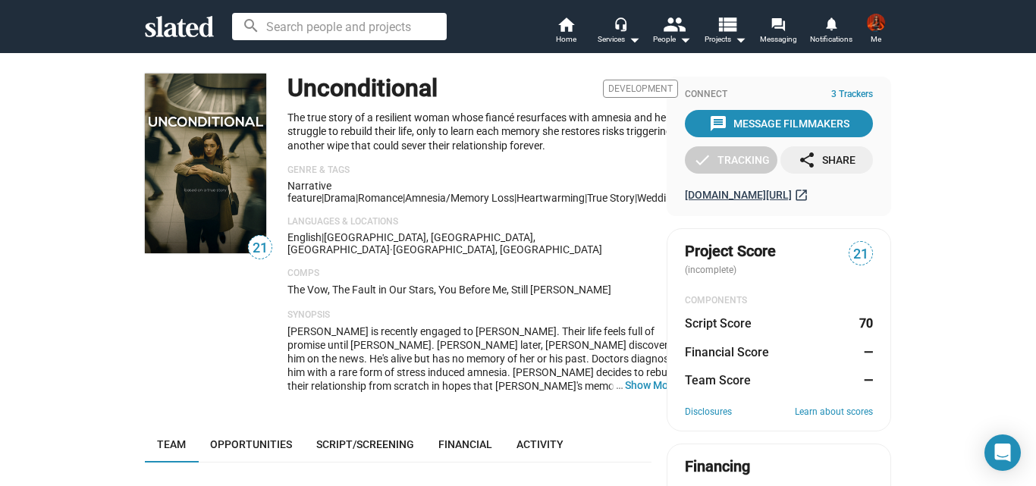
click at [743, 190] on span "[DOMAIN_NAME][URL]" at bounding box center [738, 195] width 107 height 12
click at [803, 107] on div "Connect 3 Trackers message Message Filmmakers check Tracking share Share [DOMAI…" at bounding box center [779, 147] width 225 height 140
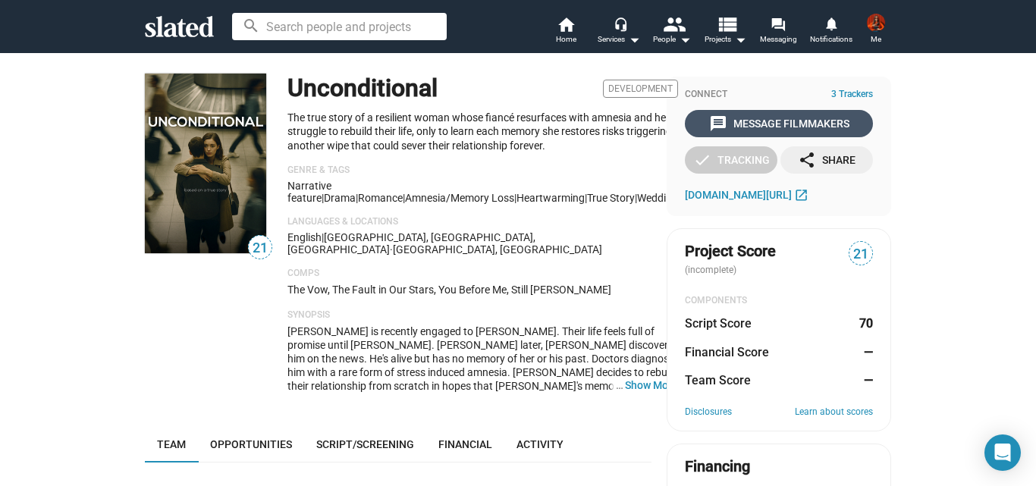
click at [802, 118] on div "message Message Filmmakers" at bounding box center [779, 123] width 140 height 27
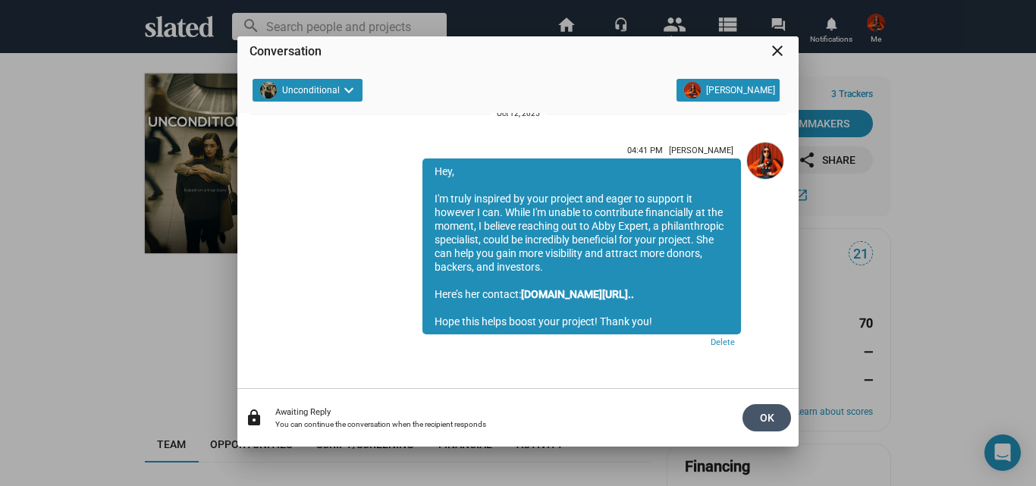
click at [756, 416] on span "OK" at bounding box center [767, 417] width 24 height 27
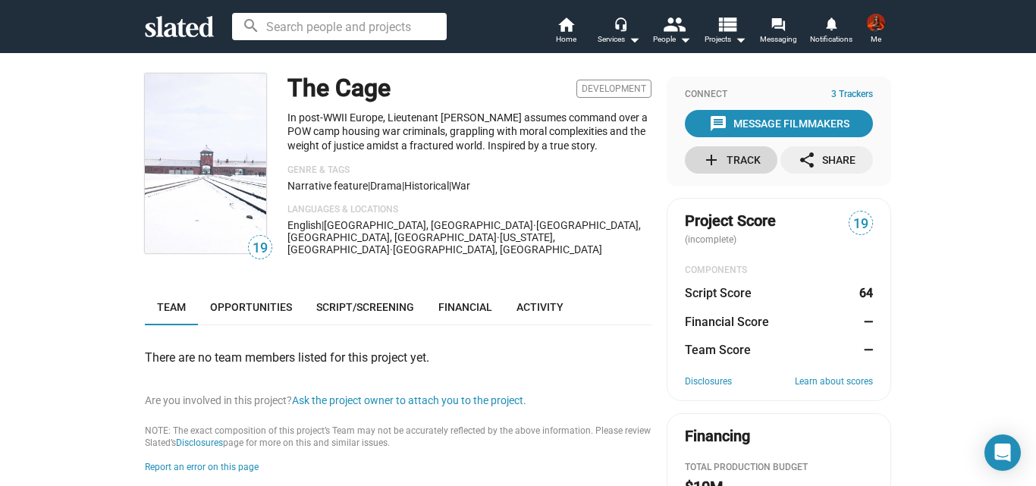
click at [736, 159] on div "add Track" at bounding box center [731, 159] width 58 height 27
click at [797, 122] on div "message Message Filmmakers" at bounding box center [779, 123] width 140 height 27
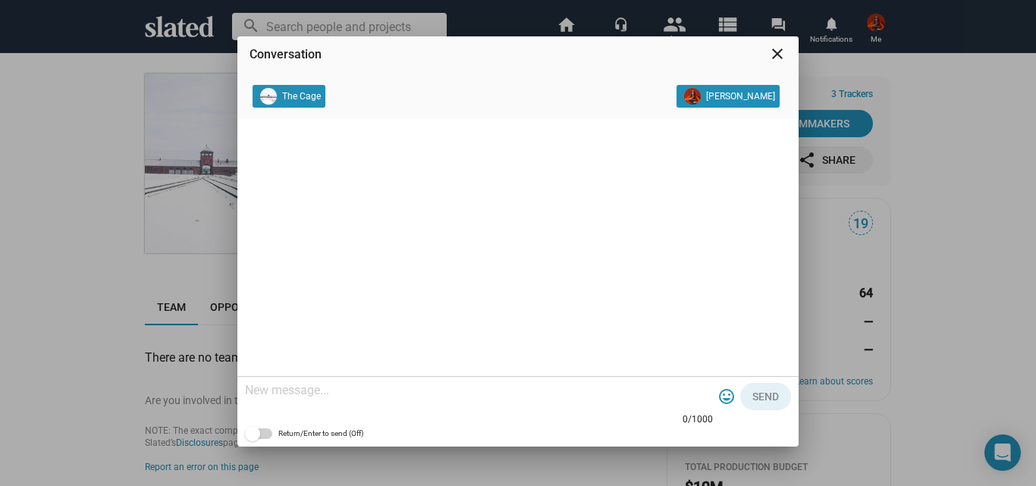
click at [485, 397] on textarea at bounding box center [479, 390] width 468 height 15
paste textarea "Hey, I'm truly inspired by your project and eager to support it however I can. …"
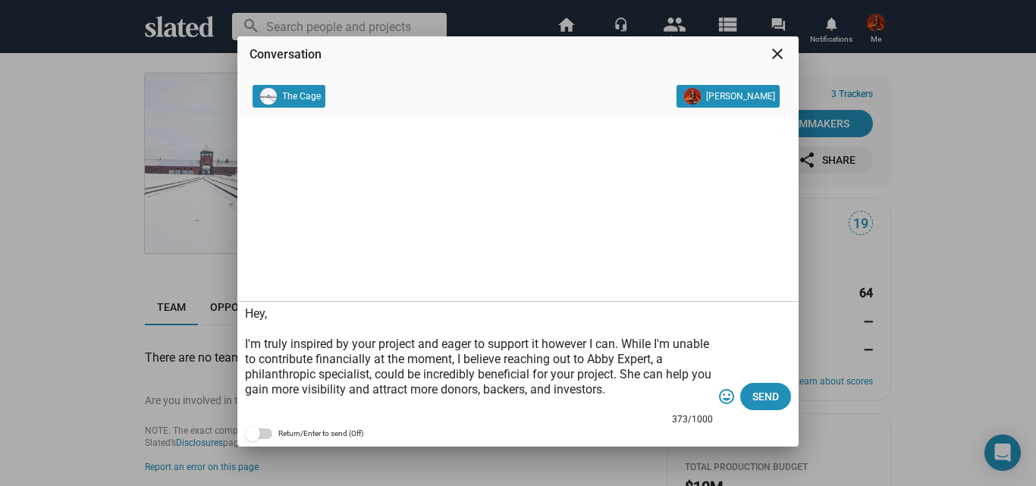
scroll to position [45, 0]
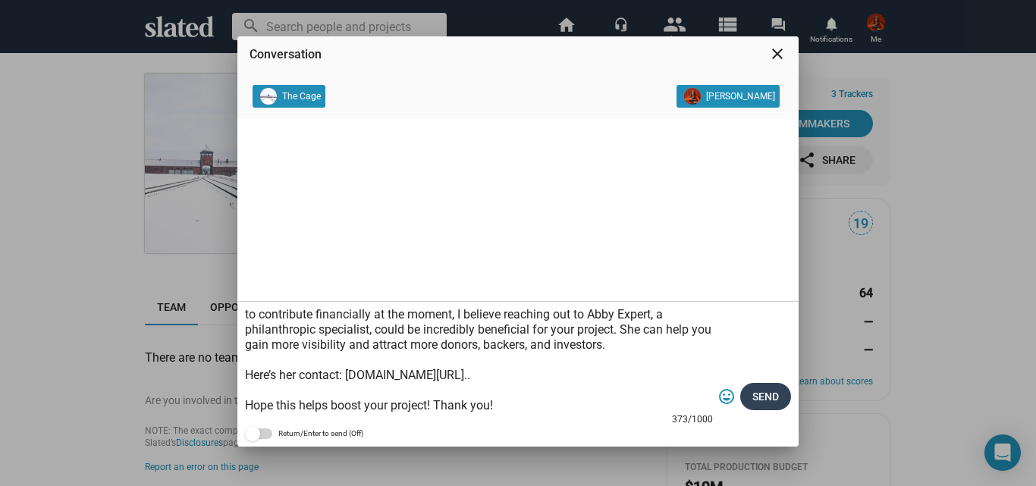
type textarea "Hey, I'm truly inspired by your project and eager to support it however I can. …"
click at [778, 393] on span "Send" at bounding box center [766, 396] width 27 height 27
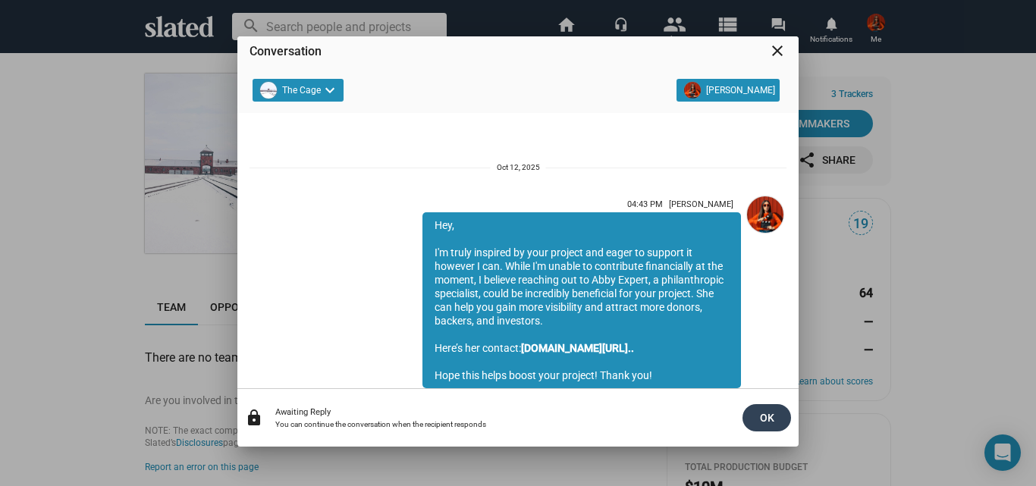
scroll to position [54, 0]
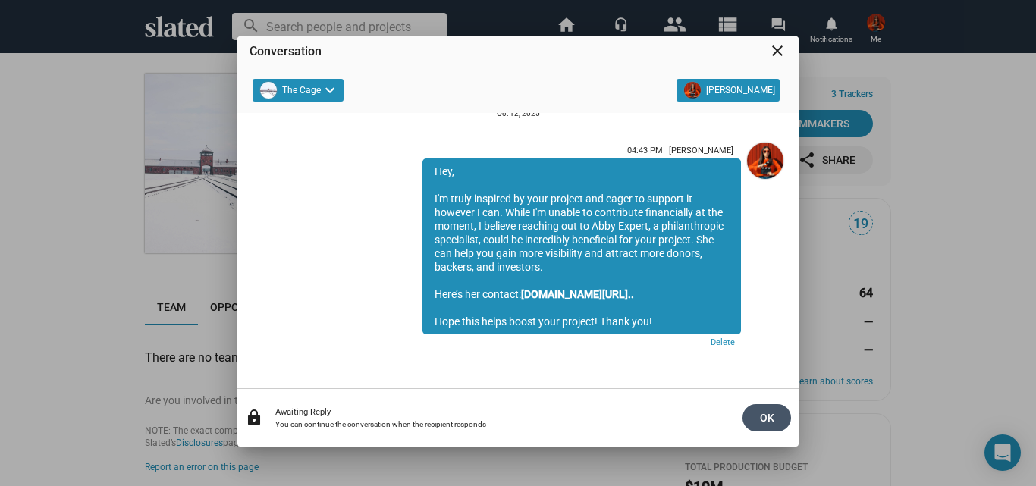
click at [778, 406] on span "OK" at bounding box center [767, 417] width 24 height 27
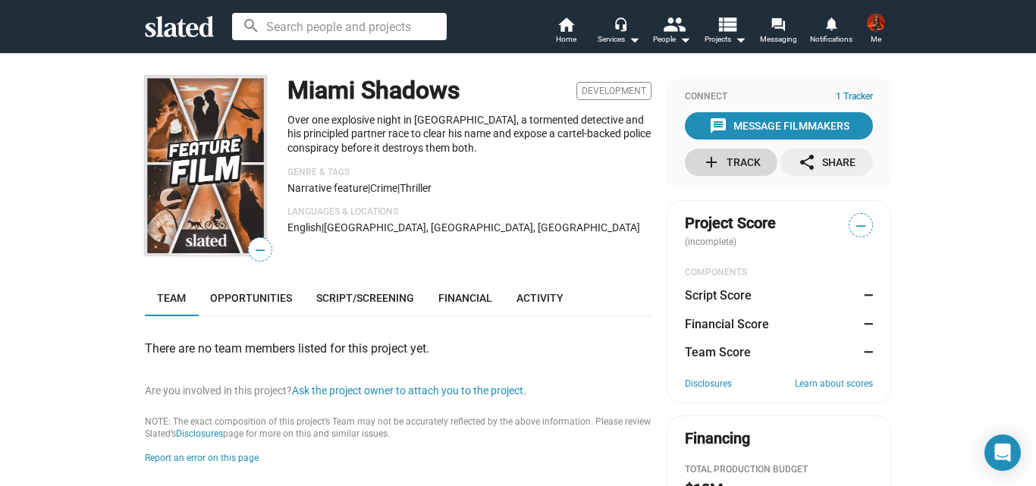
click at [743, 157] on div "add Track" at bounding box center [731, 162] width 58 height 27
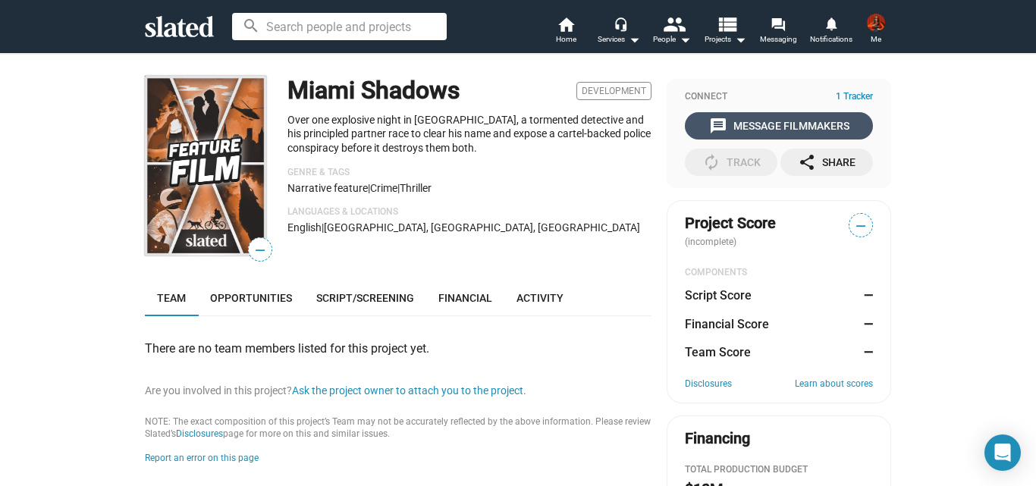
click at [748, 120] on div "message Message Filmmakers" at bounding box center [779, 125] width 140 height 27
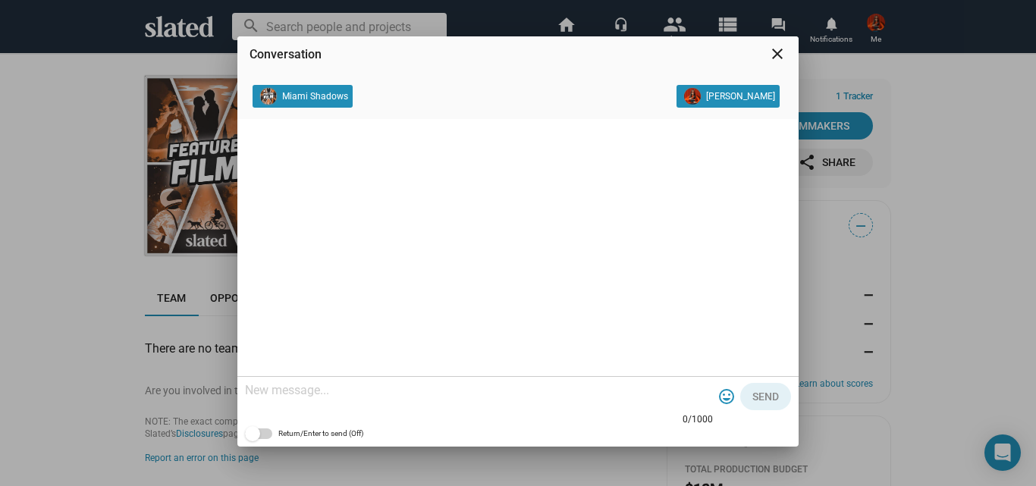
click at [465, 395] on textarea at bounding box center [479, 390] width 468 height 15
paste textarea "Hey, I'm truly inspired by your project and eager to support it however I can. …"
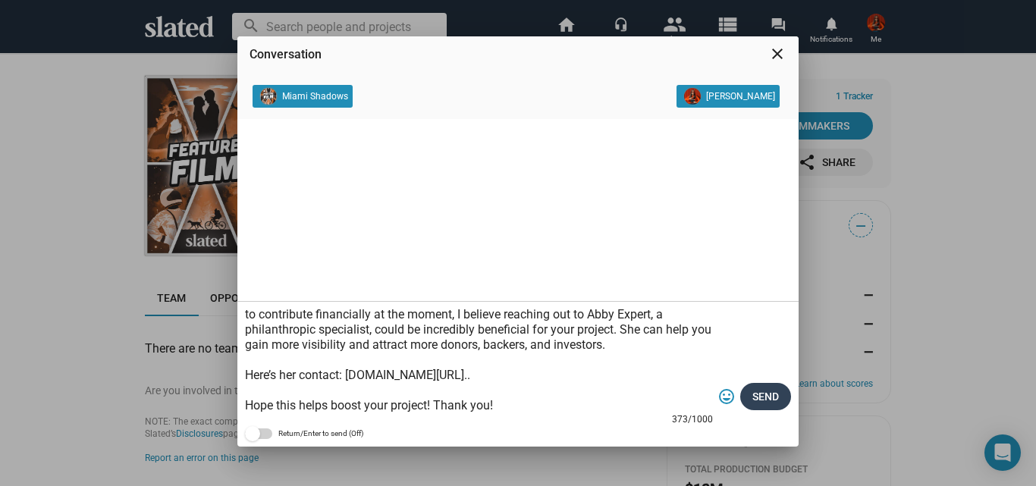
type textarea "Hey, I'm truly inspired by your project and eager to support it however I can. …"
click at [750, 391] on button "Send" at bounding box center [765, 396] width 51 height 27
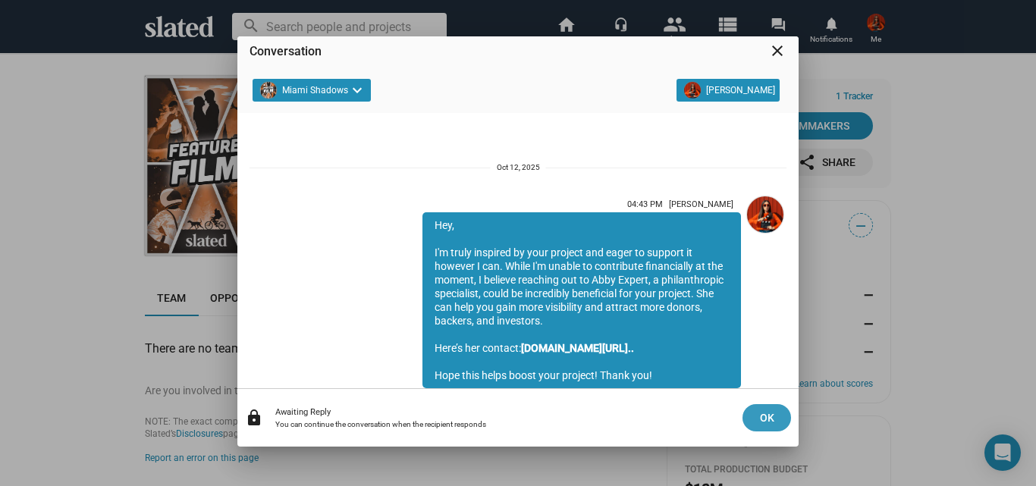
scroll to position [54, 0]
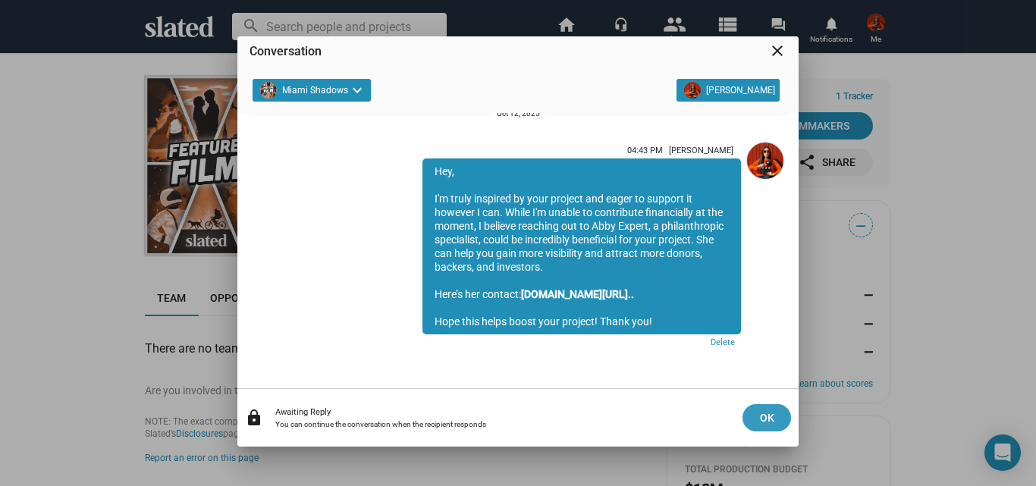
click at [760, 416] on span "OK" at bounding box center [767, 417] width 24 height 27
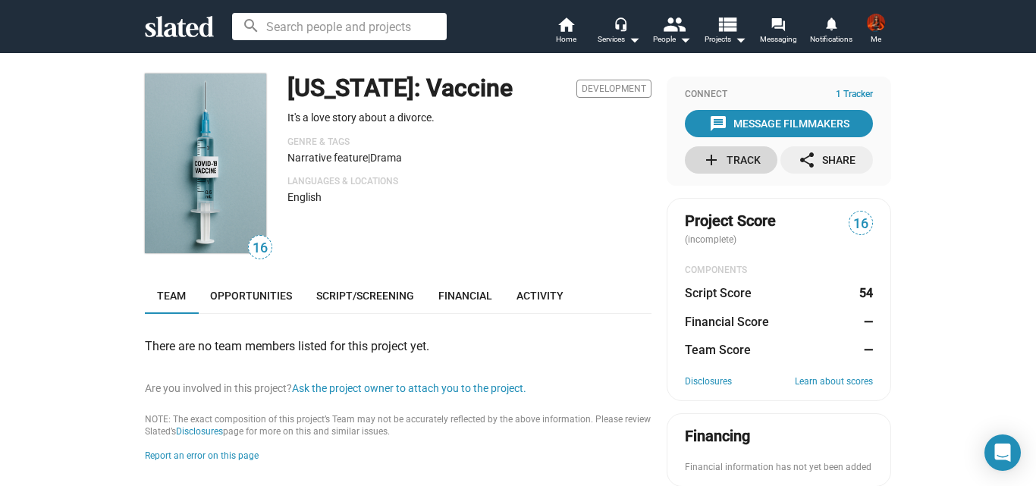
click at [740, 160] on div "add Track" at bounding box center [731, 159] width 58 height 27
click at [743, 130] on div "message Message Filmmakers" at bounding box center [779, 123] width 140 height 27
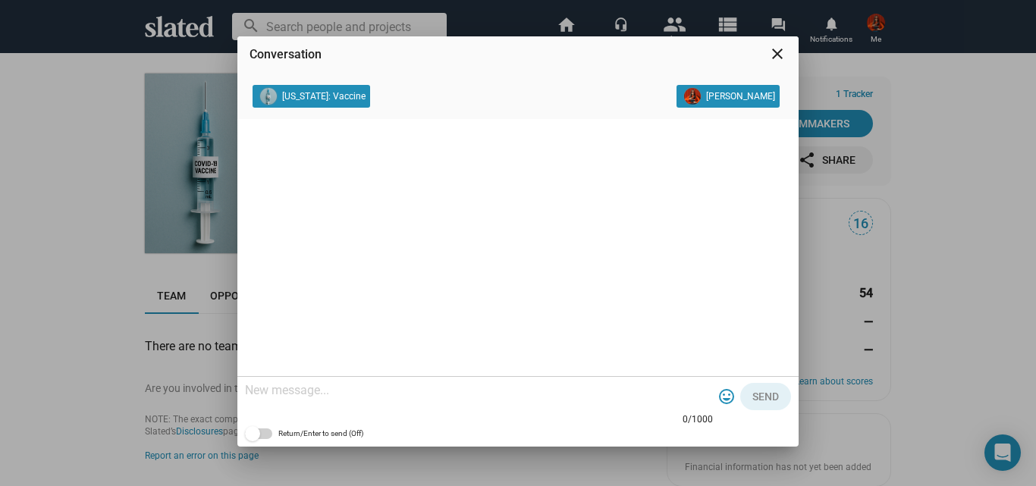
click at [447, 391] on textarea at bounding box center [479, 390] width 468 height 15
paste textarea "Hey, I'm truly inspired by your project and eager to support it however I can. …"
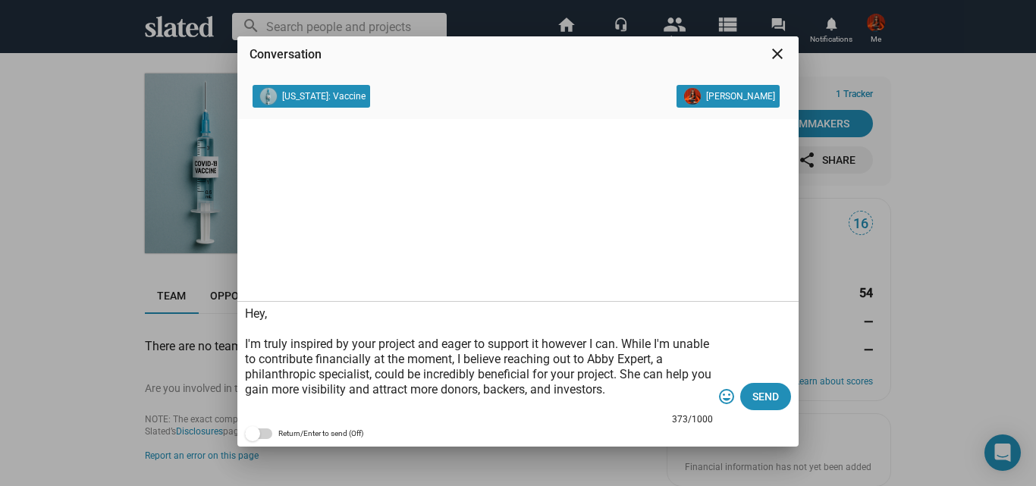
scroll to position [45, 0]
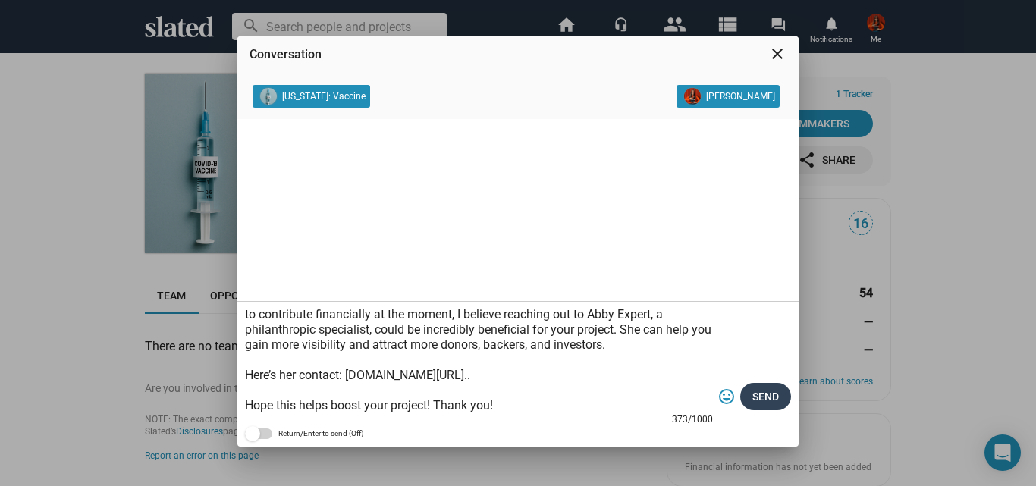
type textarea "Hey, I'm truly inspired by your project and eager to support it however I can. …"
click at [753, 390] on span "Send" at bounding box center [766, 396] width 27 height 27
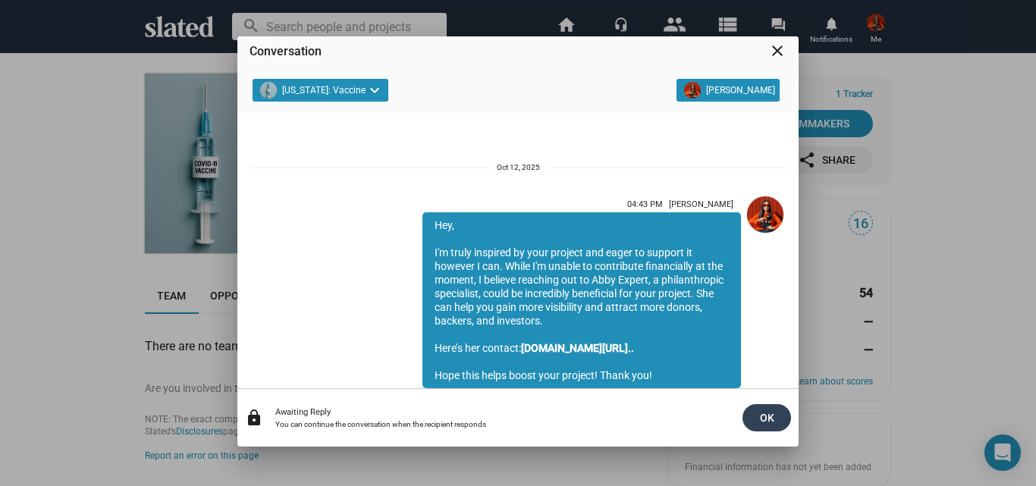
scroll to position [54, 0]
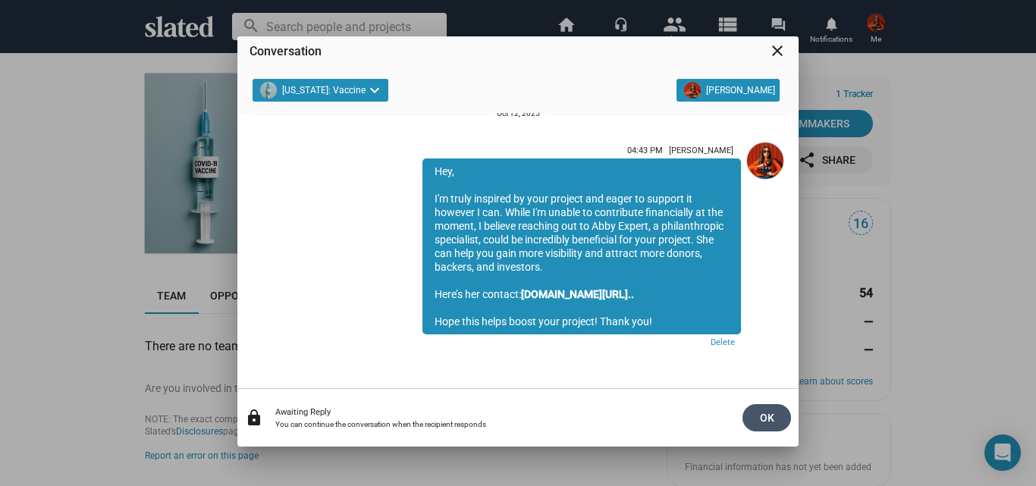
click at [753, 418] on button "OK" at bounding box center [767, 417] width 49 height 27
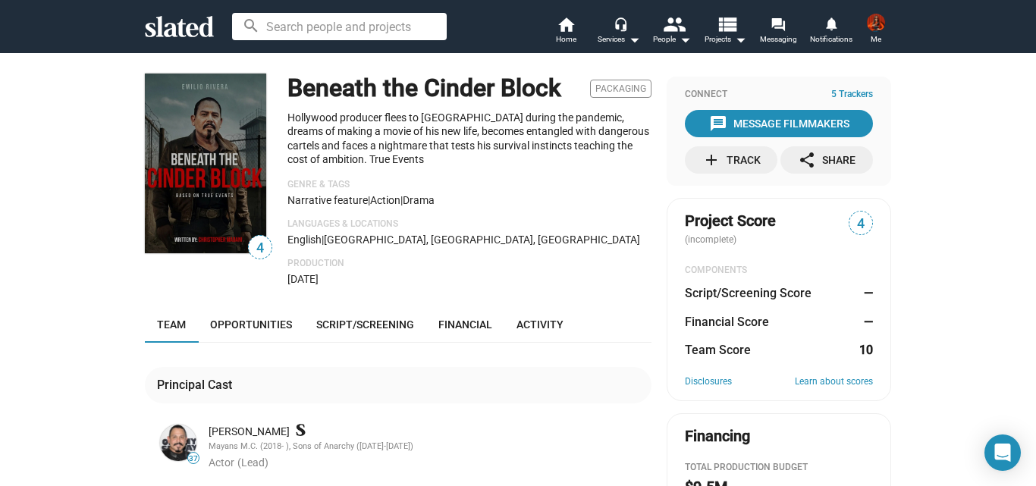
click at [704, 157] on mat-icon "add" at bounding box center [711, 160] width 18 height 18
click at [733, 115] on div "message Message Filmmakers" at bounding box center [779, 123] width 140 height 27
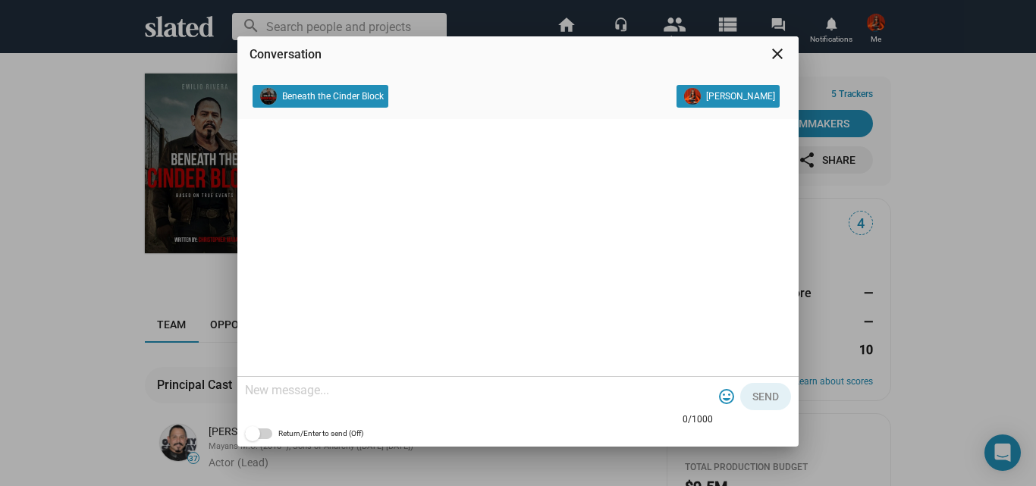
click at [297, 389] on textarea at bounding box center [479, 390] width 468 height 15
paste textarea "Hey, I'm truly inspired by your project and eager to support it however I can. …"
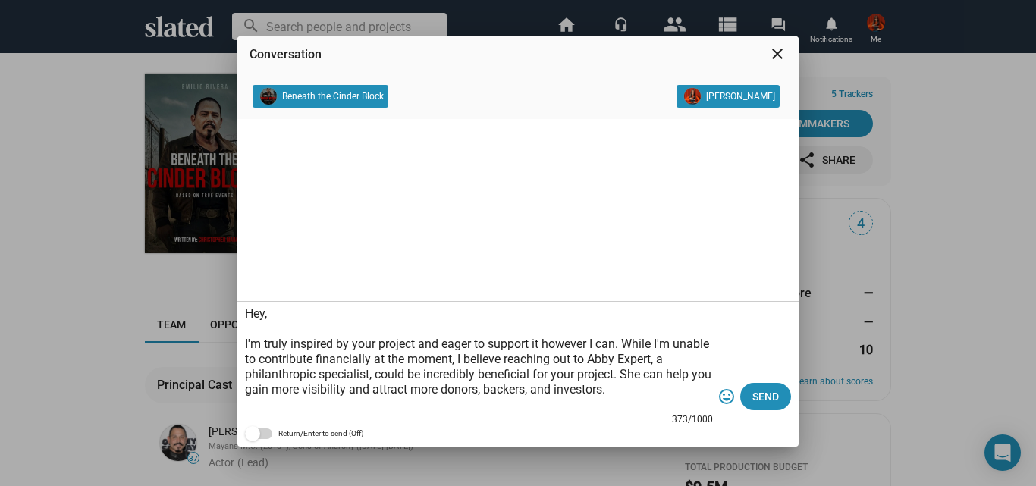
scroll to position [45, 0]
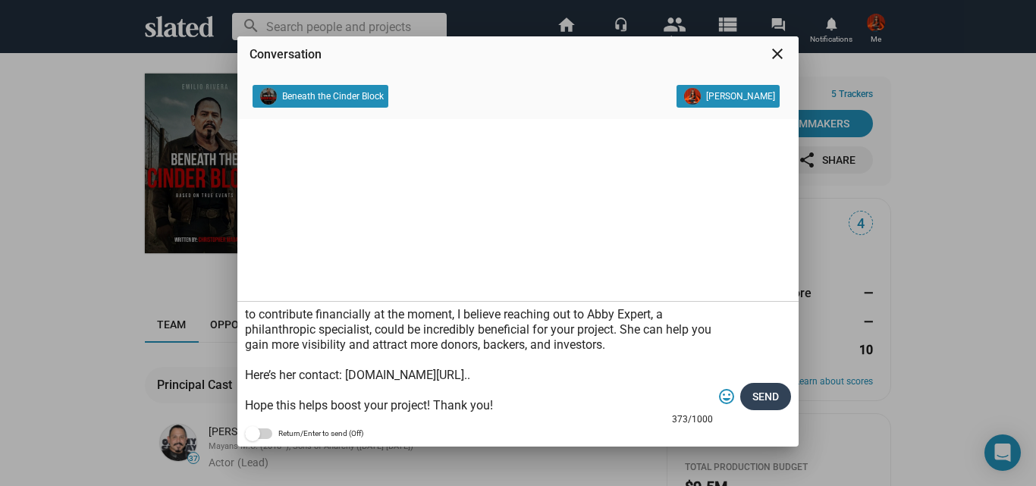
type textarea "Hey, I'm truly inspired by your project and eager to support it however I can. …"
click at [782, 388] on button "Send" at bounding box center [765, 396] width 51 height 27
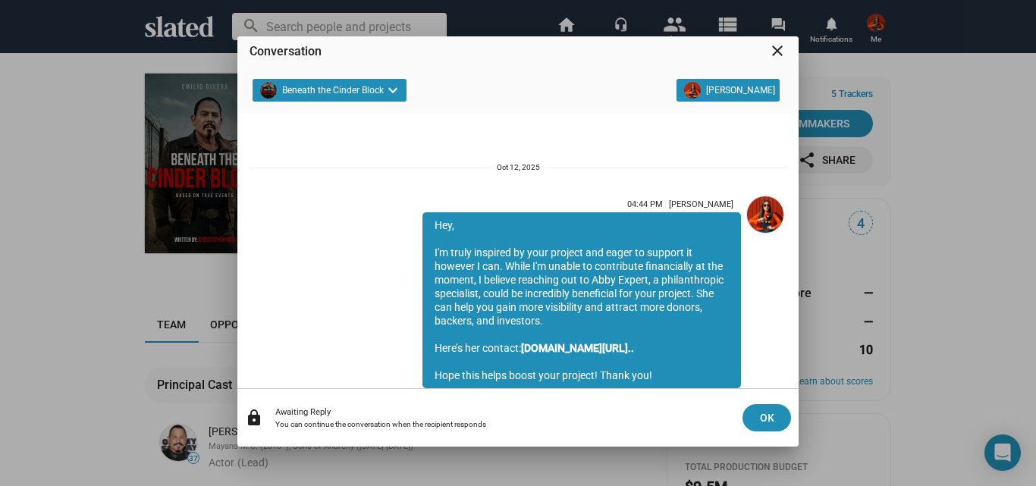
scroll to position [54, 0]
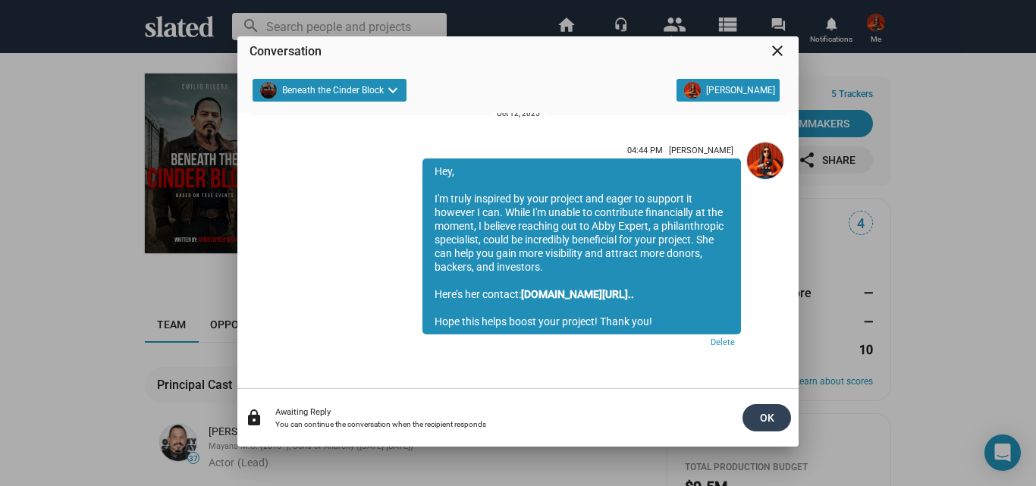
click at [768, 413] on span "OK" at bounding box center [767, 417] width 24 height 27
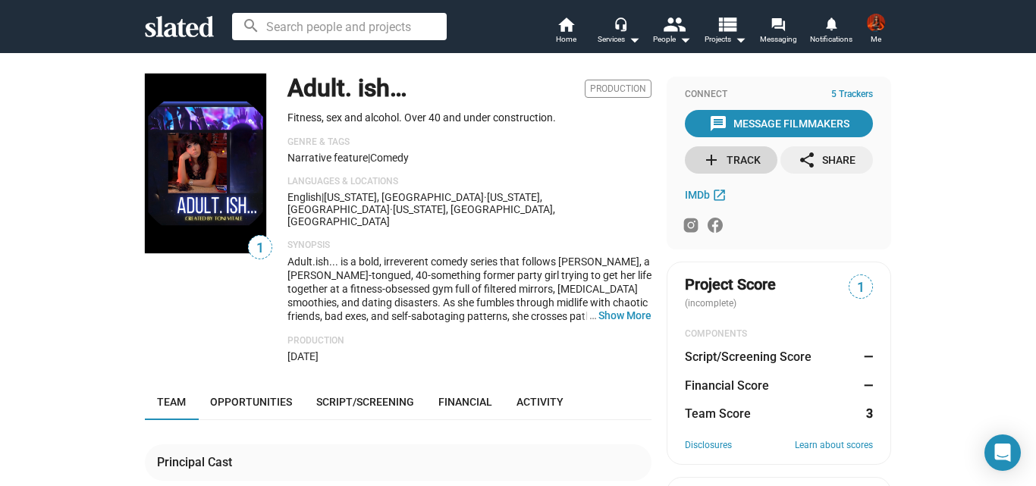
click at [705, 159] on mat-icon "add" at bounding box center [711, 160] width 18 height 18
click at [731, 118] on div "message Message Filmmakers" at bounding box center [779, 123] width 140 height 27
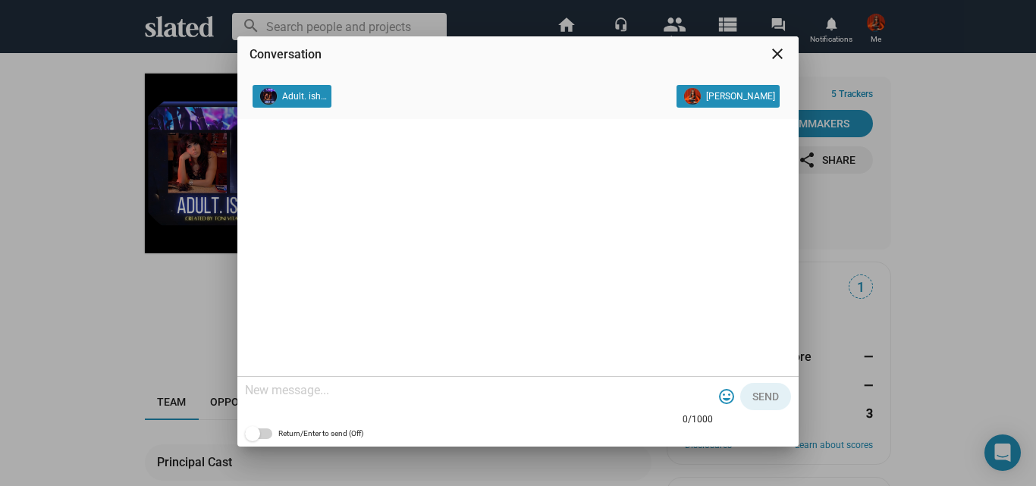
click at [435, 386] on textarea at bounding box center [479, 390] width 468 height 15
paste textarea "Hey, I'm truly inspired by your project and eager to support it however I can. …"
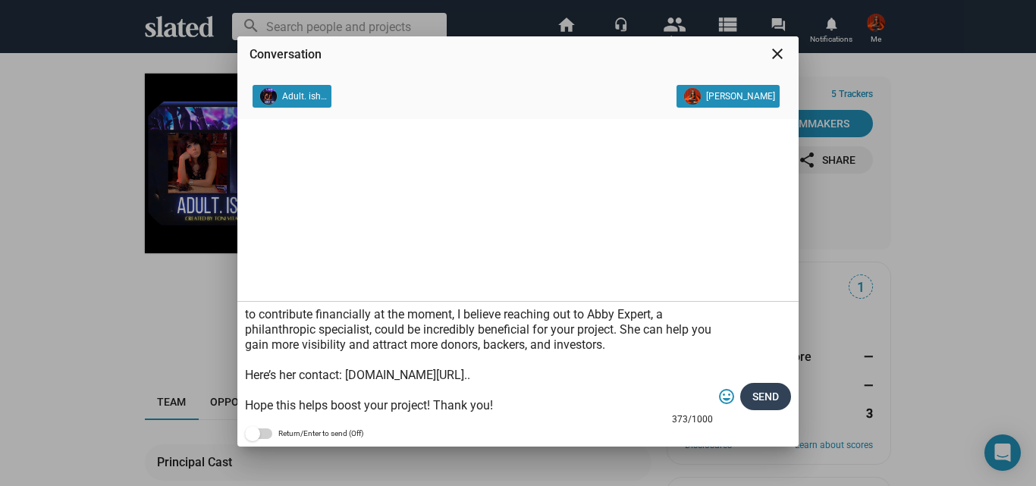
type textarea "Hey, I'm truly inspired by your project and eager to support it however I can. …"
click at [772, 391] on span "Send" at bounding box center [766, 396] width 27 height 27
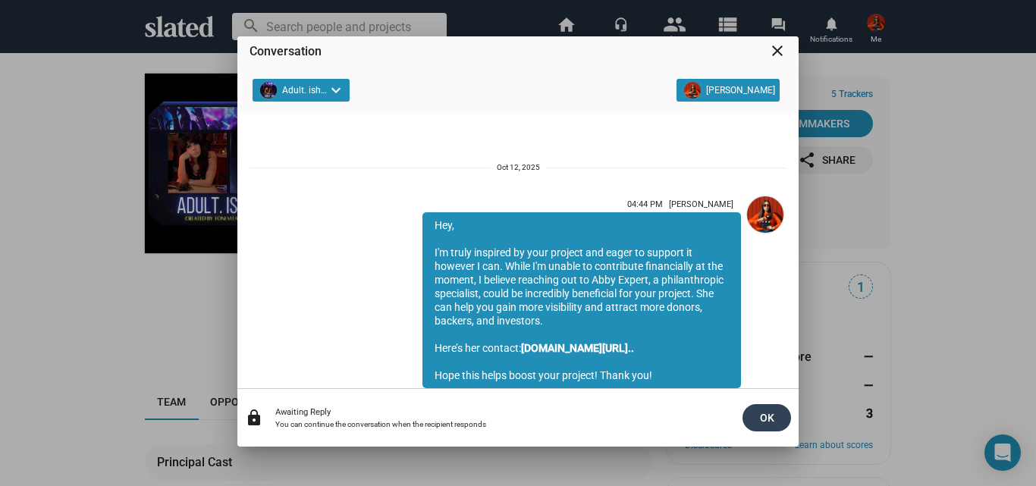
scroll to position [54, 0]
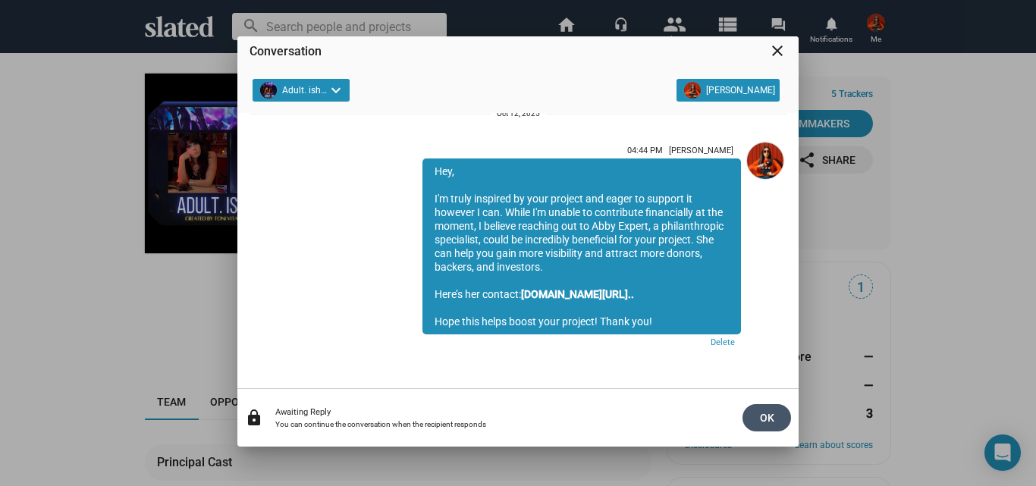
click at [779, 424] on button "OK" at bounding box center [767, 417] width 49 height 27
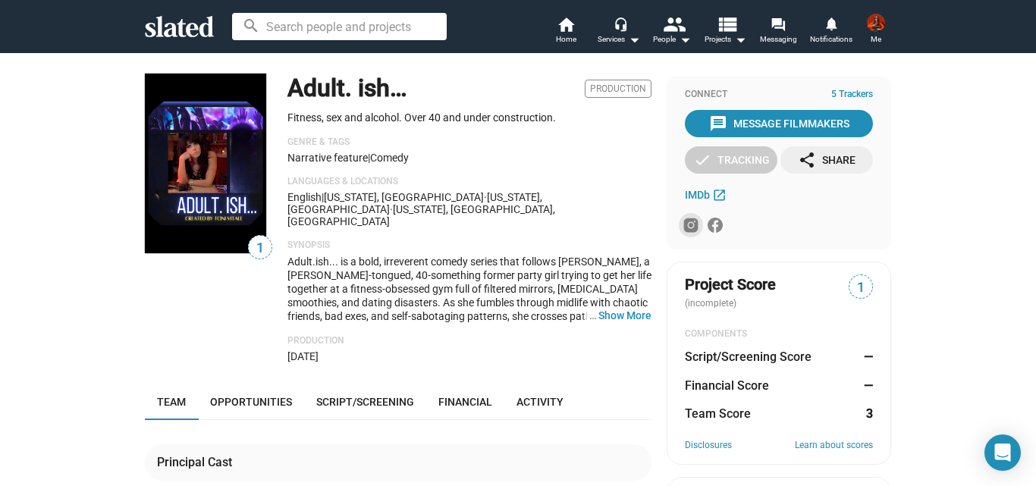
click at [687, 223] on icon at bounding box center [691, 225] width 18 height 18
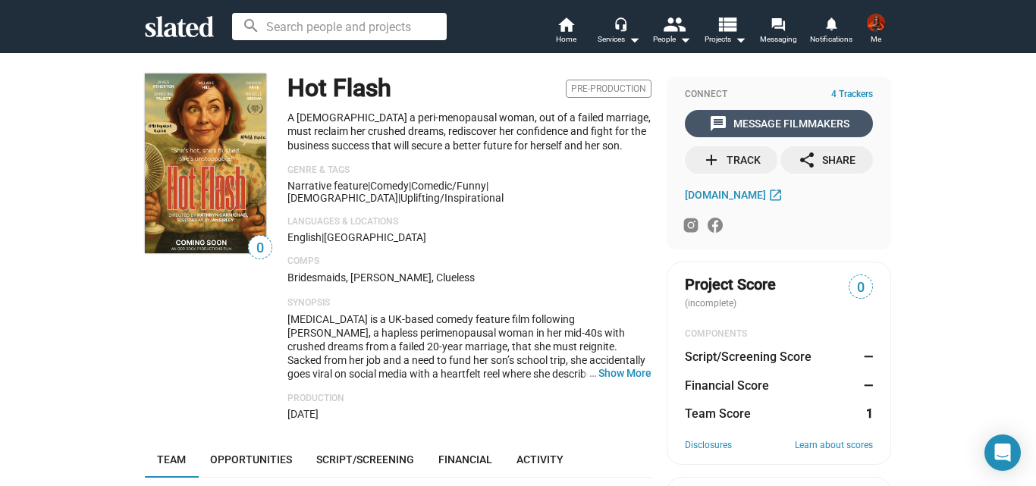
click at [715, 115] on mat-icon "message" at bounding box center [718, 124] width 18 height 18
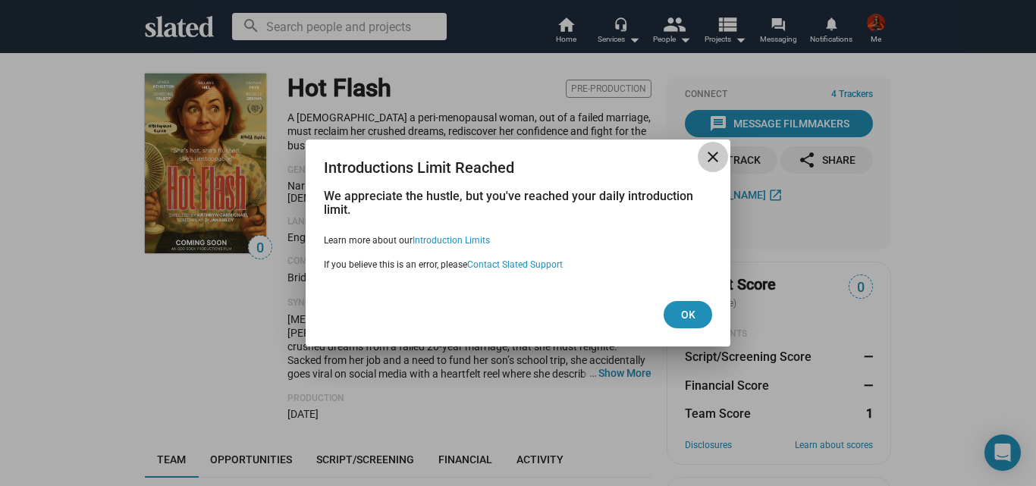
click at [702, 153] on span "close" at bounding box center [713, 157] width 30 height 18
